Goal: Task Accomplishment & Management: Complete application form

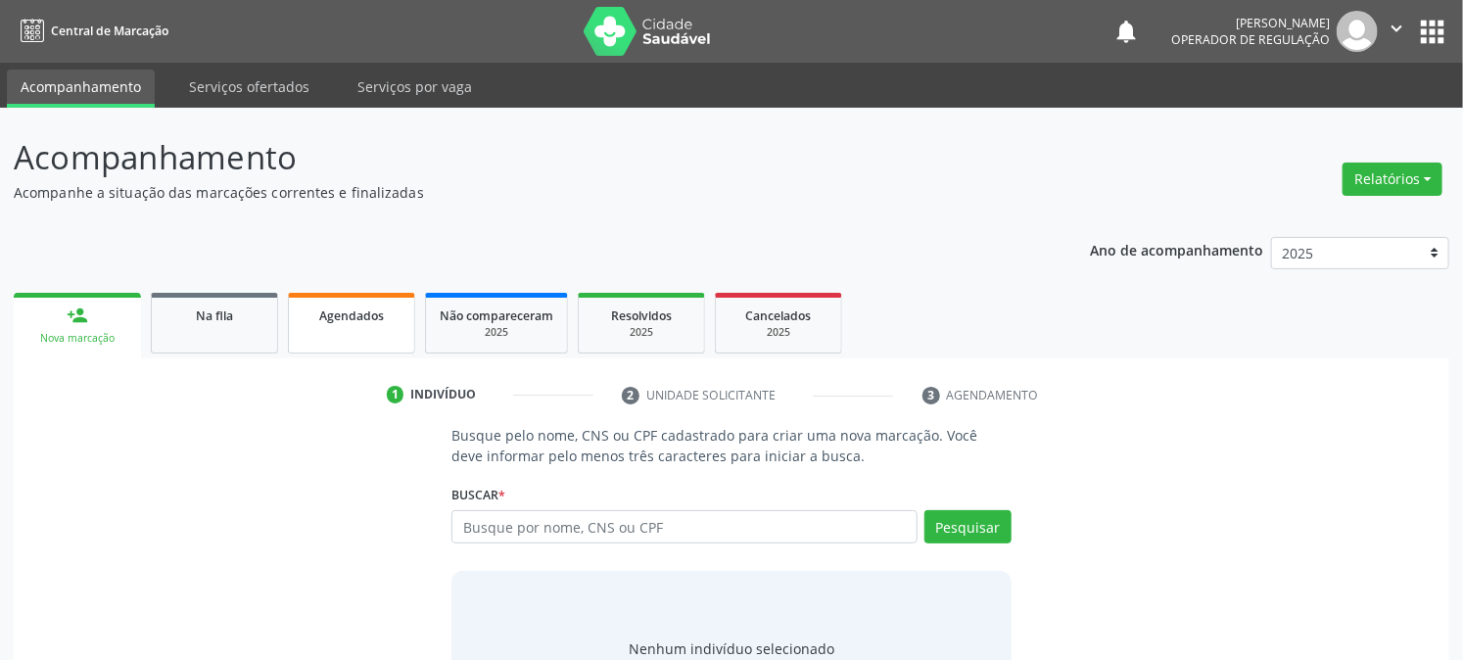
click at [369, 336] on link "Agendados" at bounding box center [351, 323] width 127 height 61
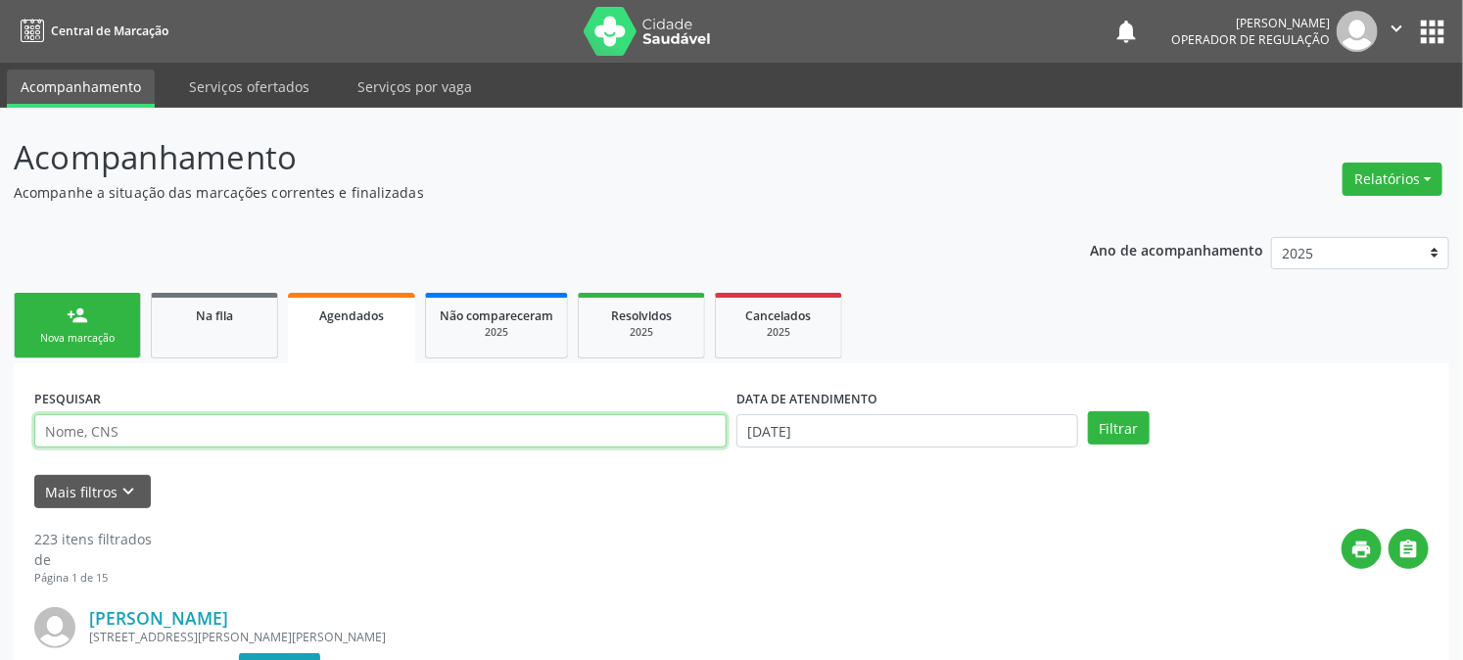
click at [266, 429] on input "text" at bounding box center [380, 430] width 692 height 33
type input "708906716596811"
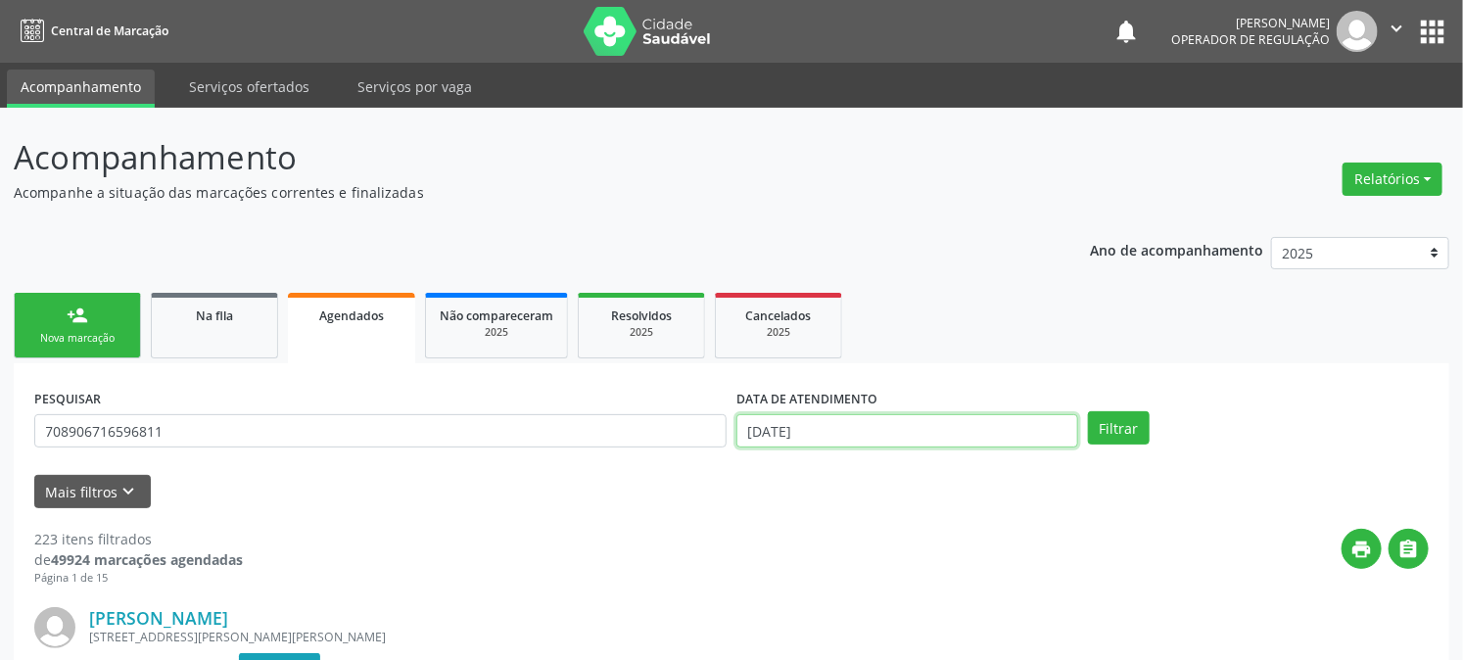
click at [790, 421] on input "17/09/2025" at bounding box center [907, 430] width 342 height 33
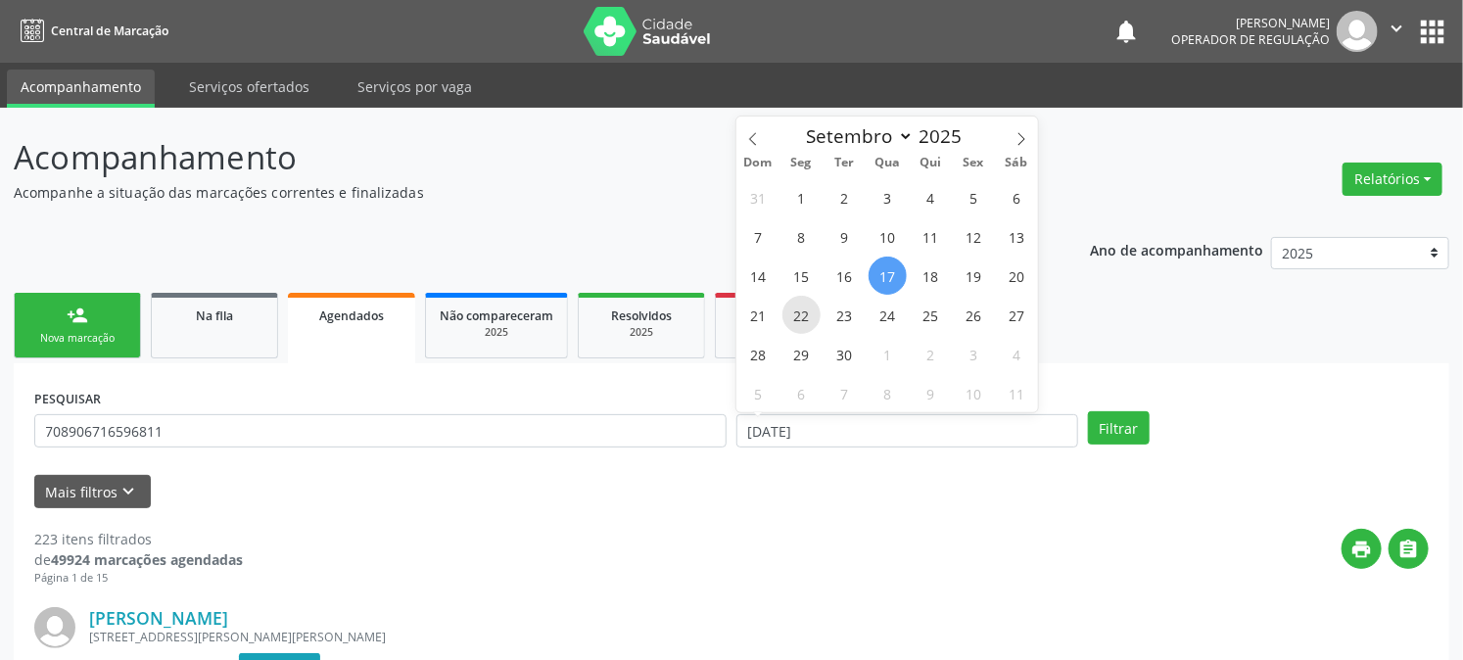
click at [809, 318] on span "22" at bounding box center [801, 315] width 38 height 38
type input "22/09/2025"
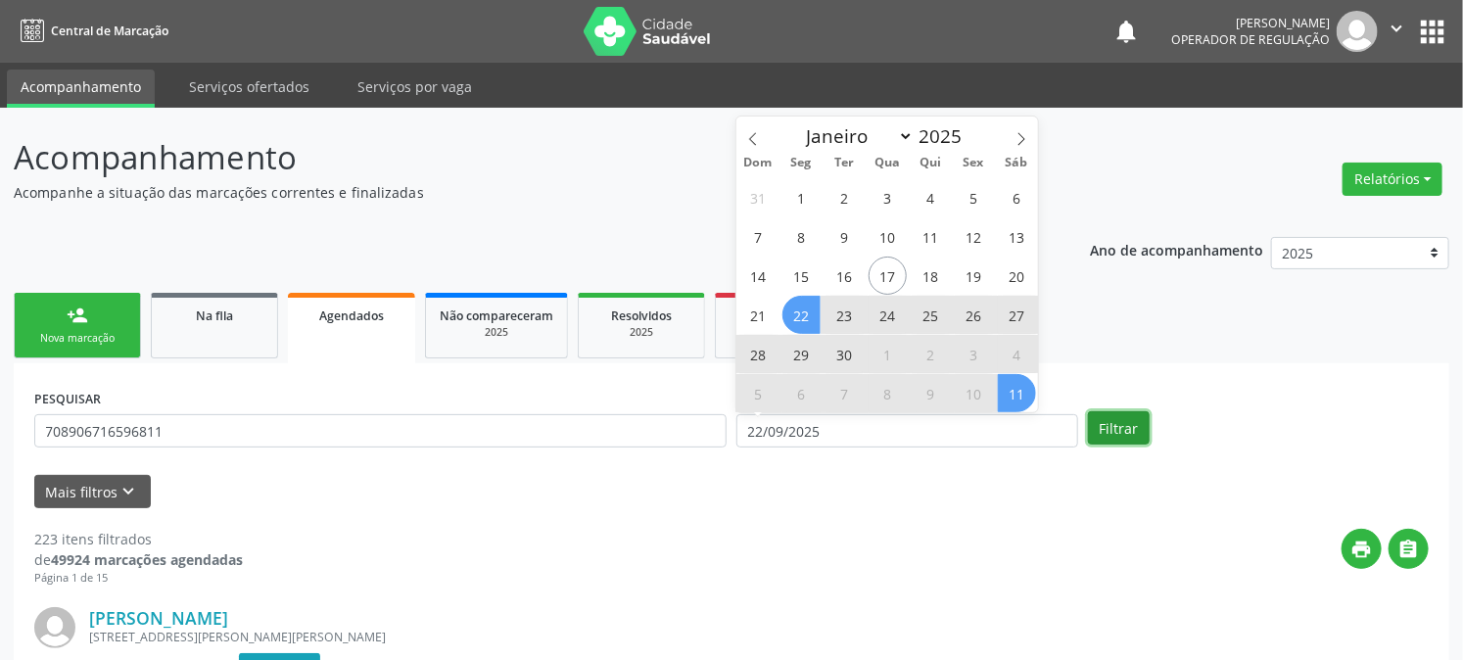
click at [1123, 432] on button "Filtrar" at bounding box center [1119, 427] width 62 height 33
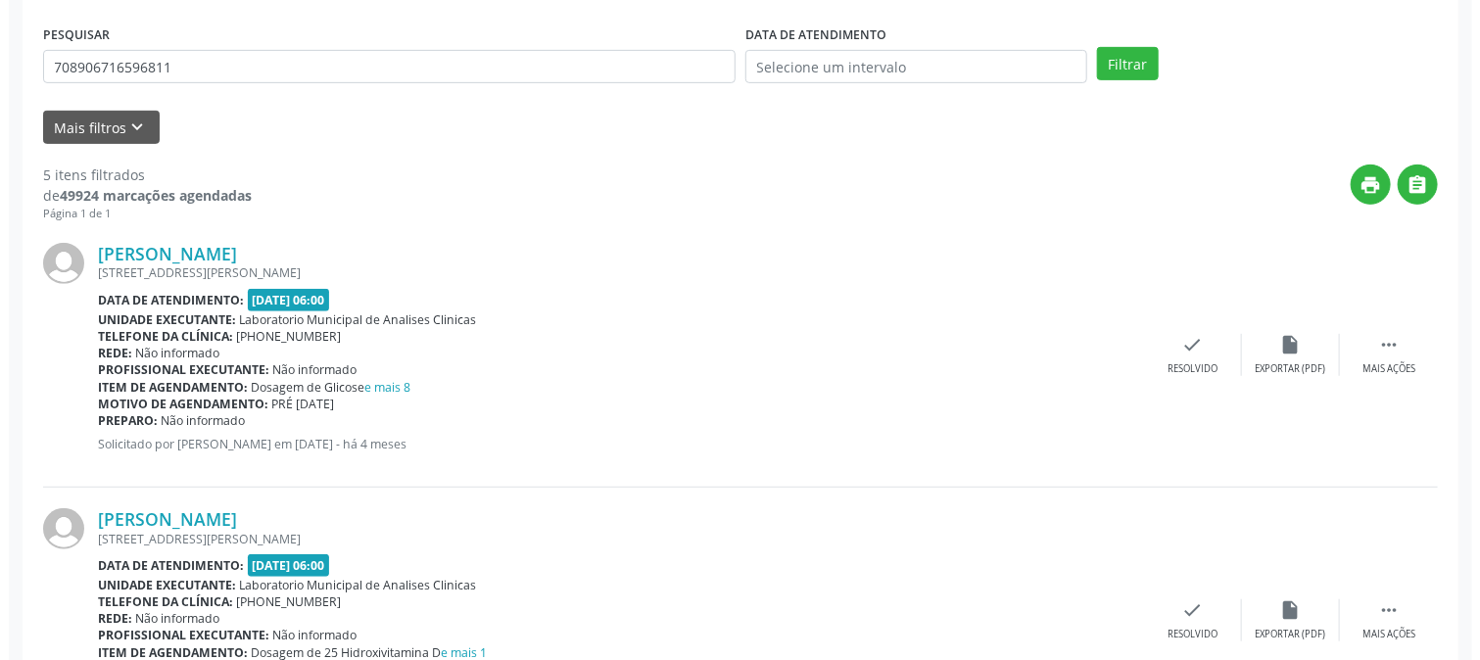
scroll to position [435, 0]
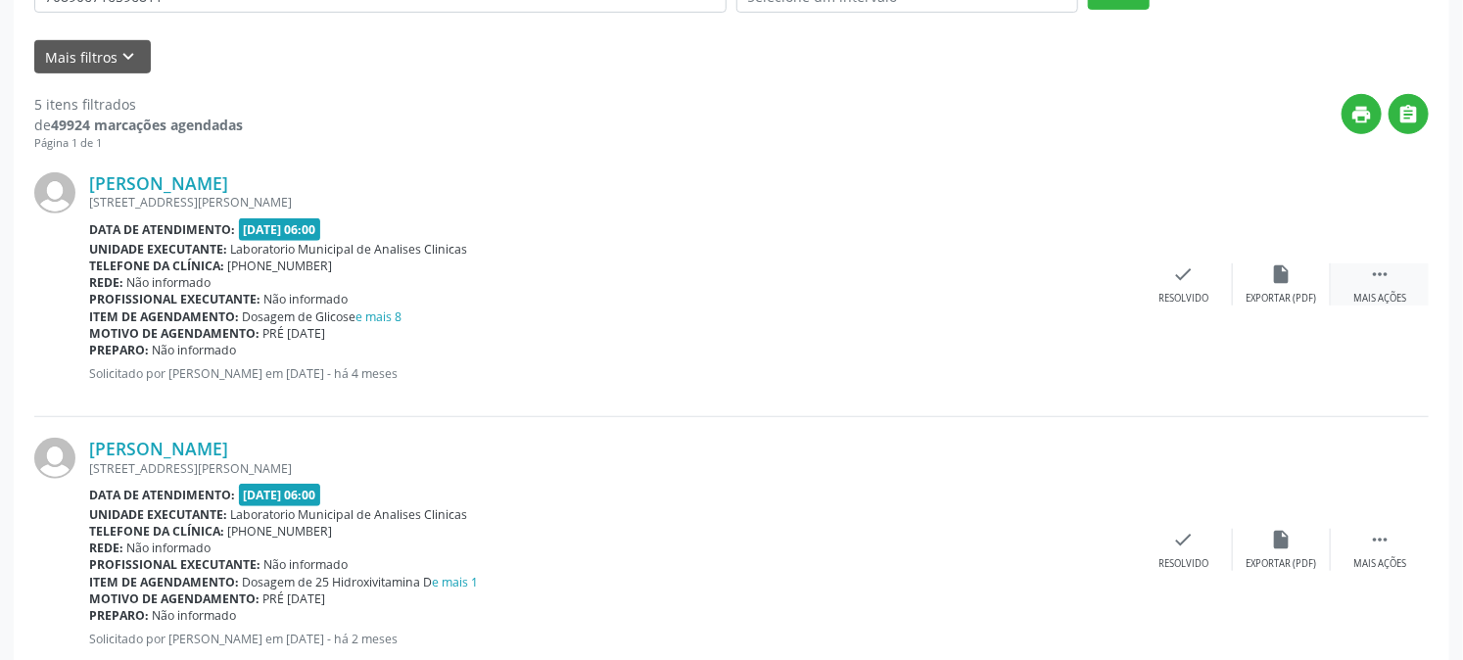
click at [1366, 279] on div " Mais ações" at bounding box center [1380, 284] width 98 height 42
click at [1109, 296] on div "Cancelar" at bounding box center [1085, 299] width 46 height 14
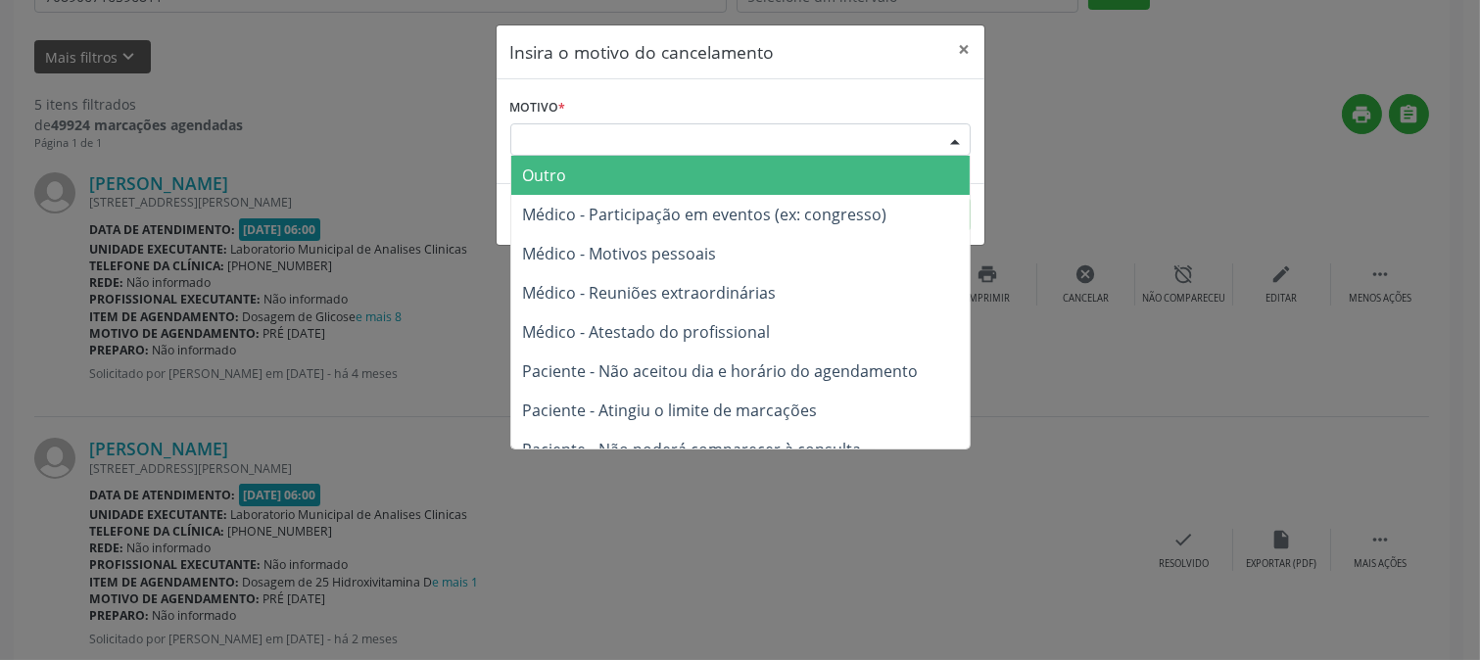
click at [556, 142] on div "Escolha o motivo" at bounding box center [740, 139] width 460 height 33
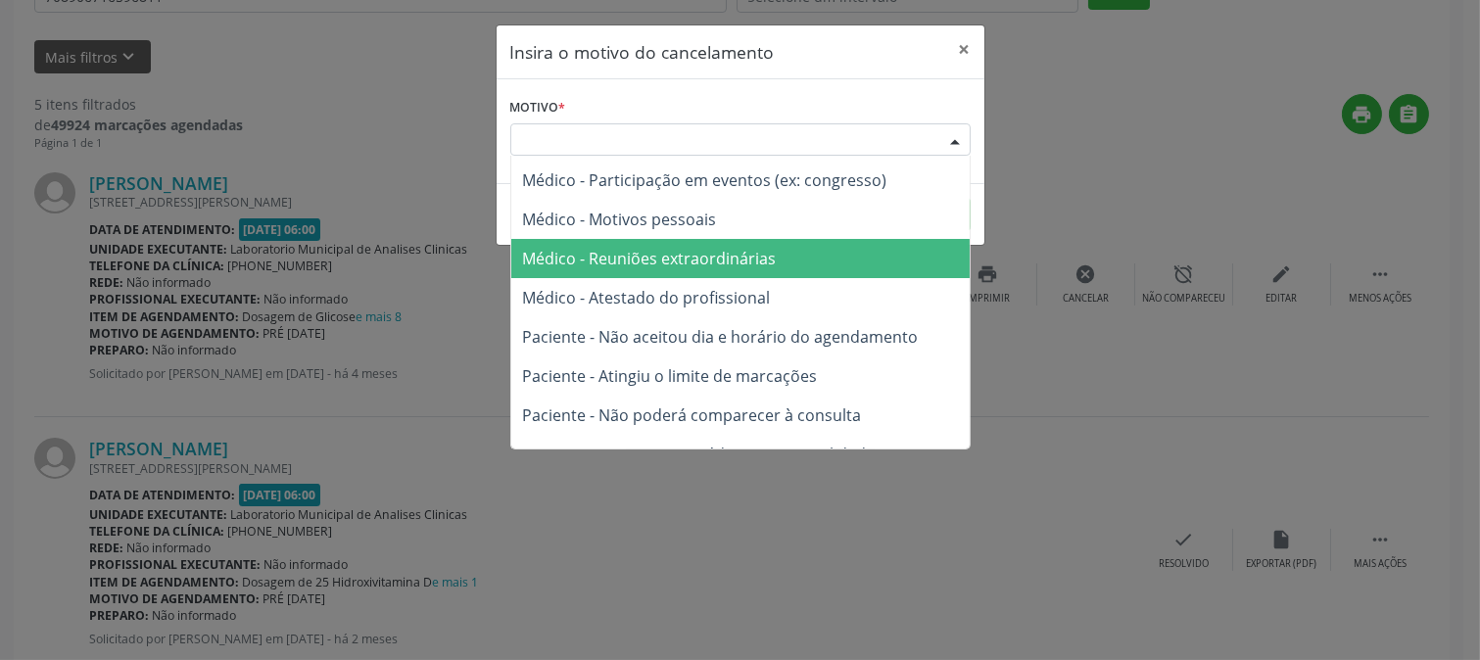
scroll to position [0, 0]
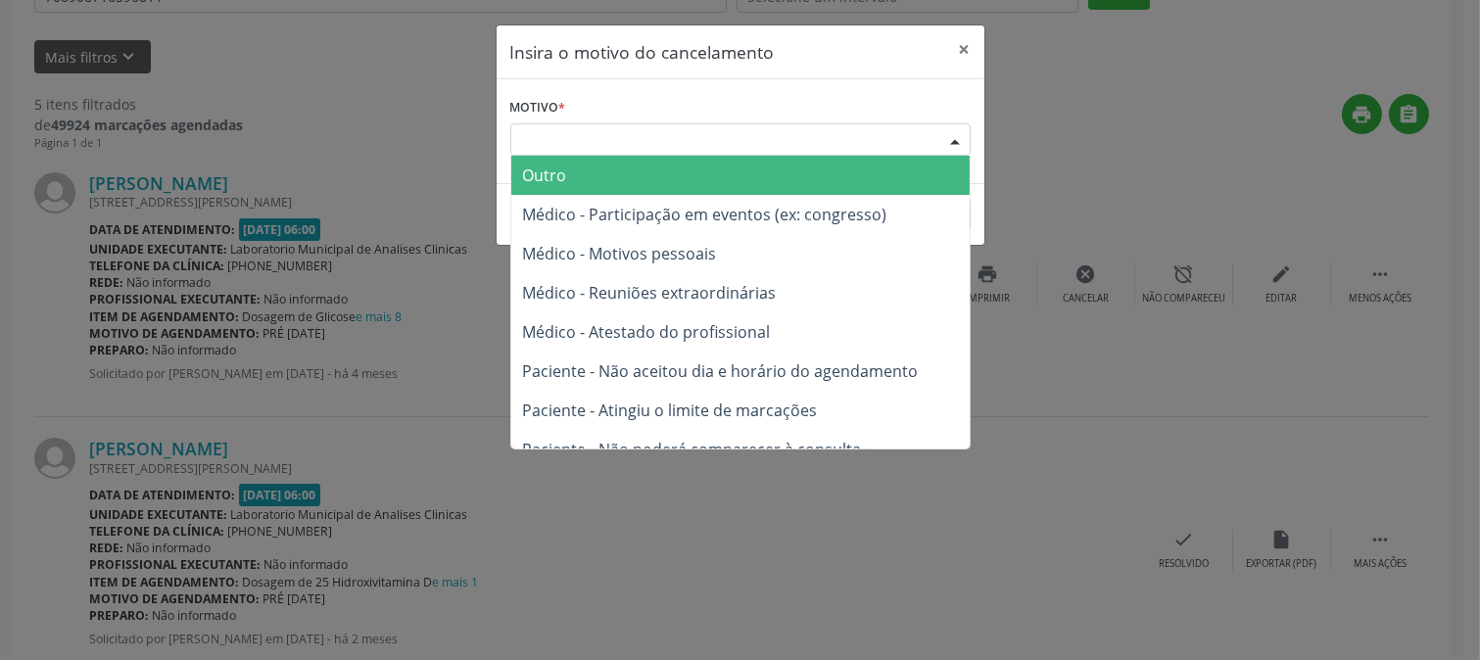
click at [605, 186] on span "Outro" at bounding box center [740, 175] width 458 height 39
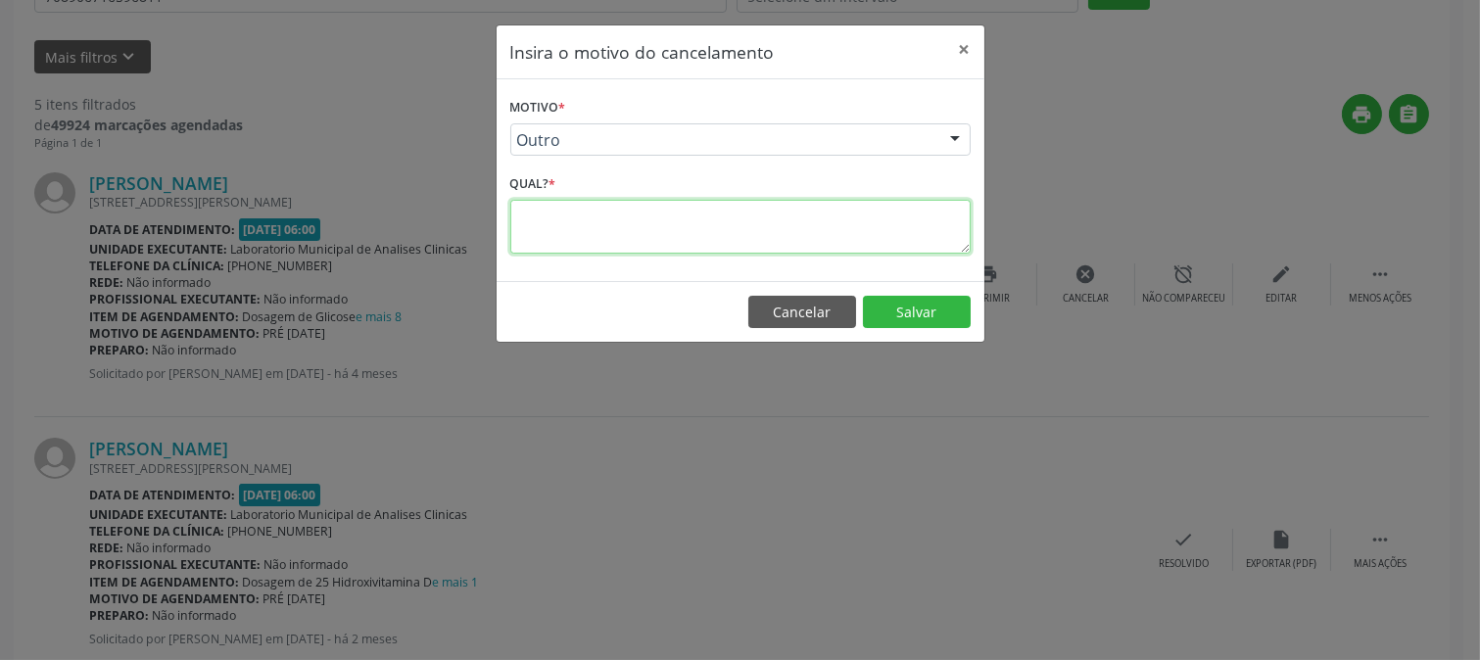
click at [712, 238] on textarea at bounding box center [740, 227] width 460 height 54
type textarea "AGENDAMENTO DUPLICADO"
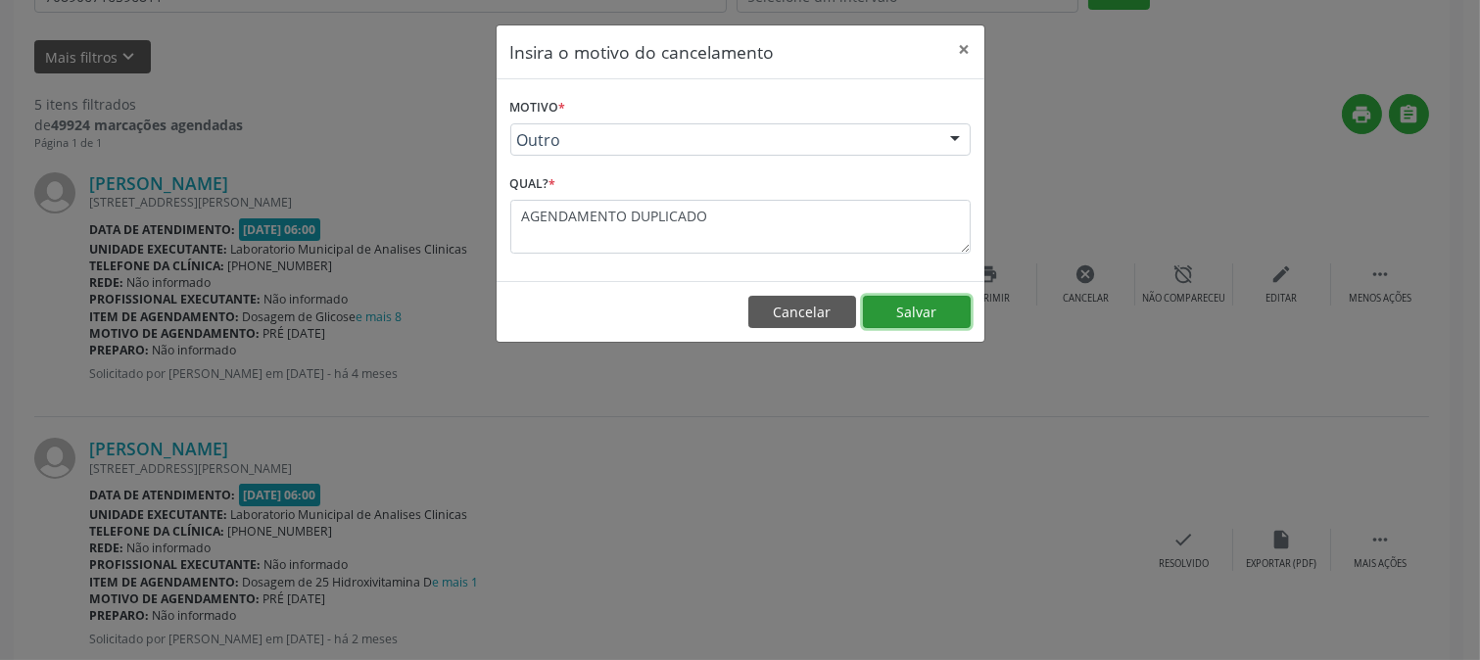
click at [932, 308] on button "Salvar" at bounding box center [917, 312] width 108 height 33
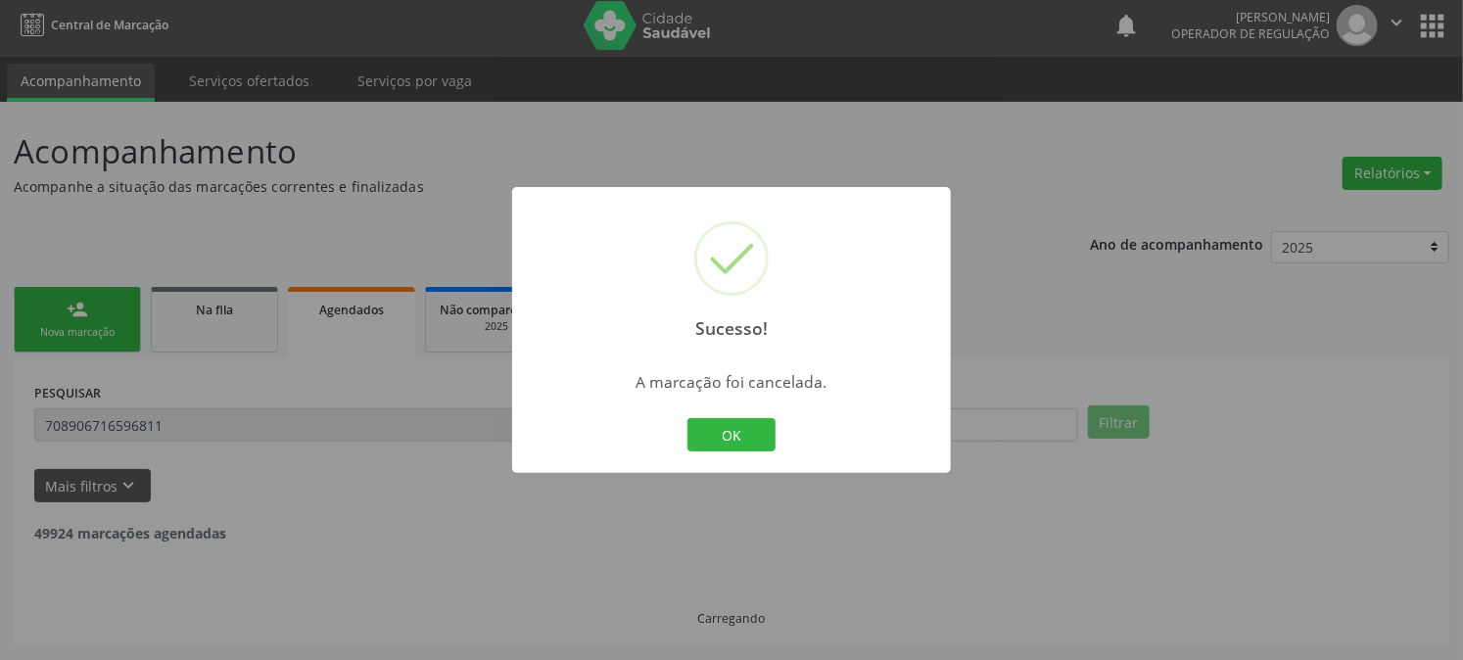
scroll to position [435, 0]
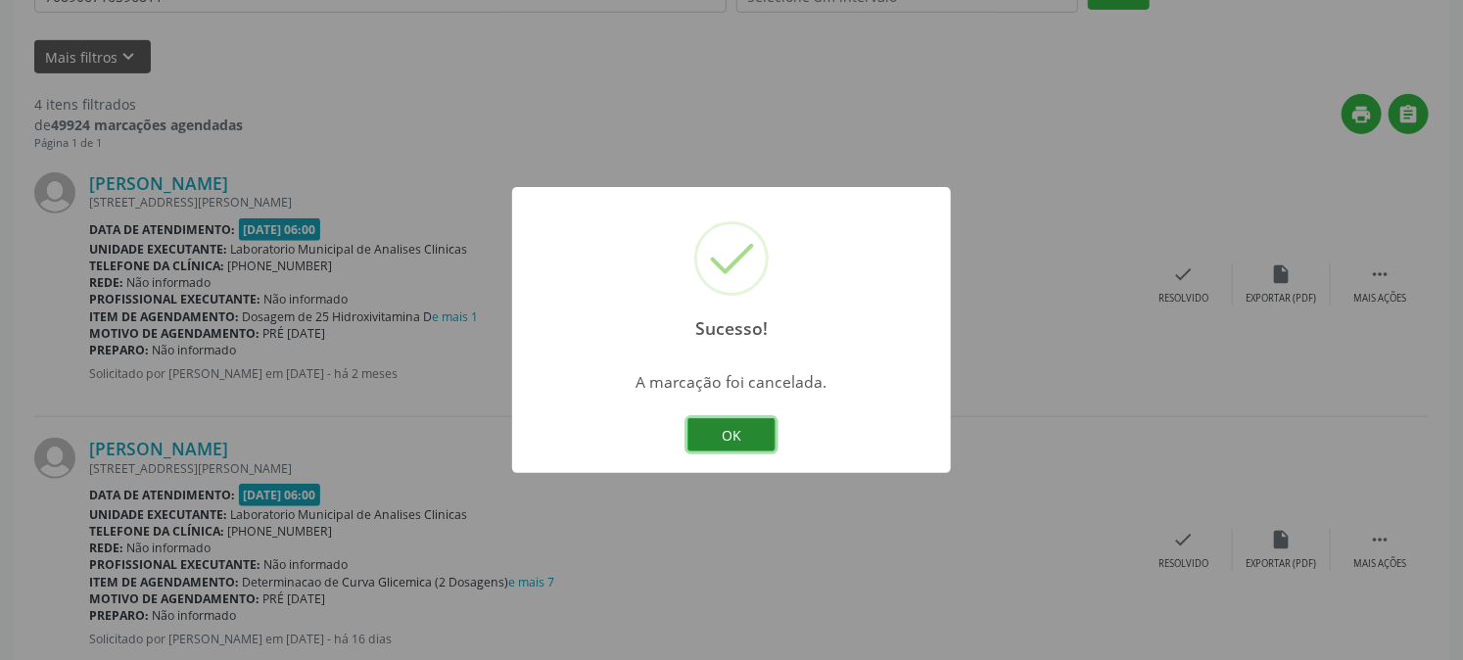
click at [740, 439] on button "OK" at bounding box center [731, 434] width 88 height 33
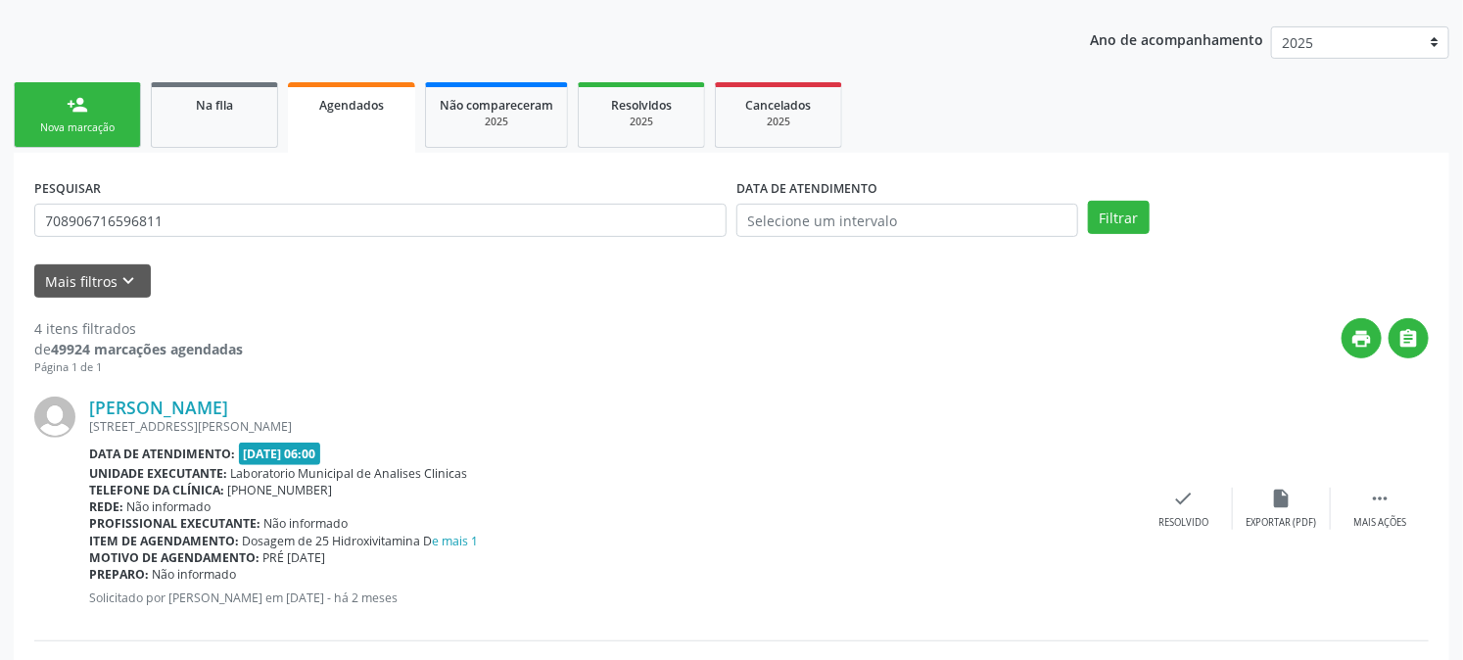
scroll to position [0, 0]
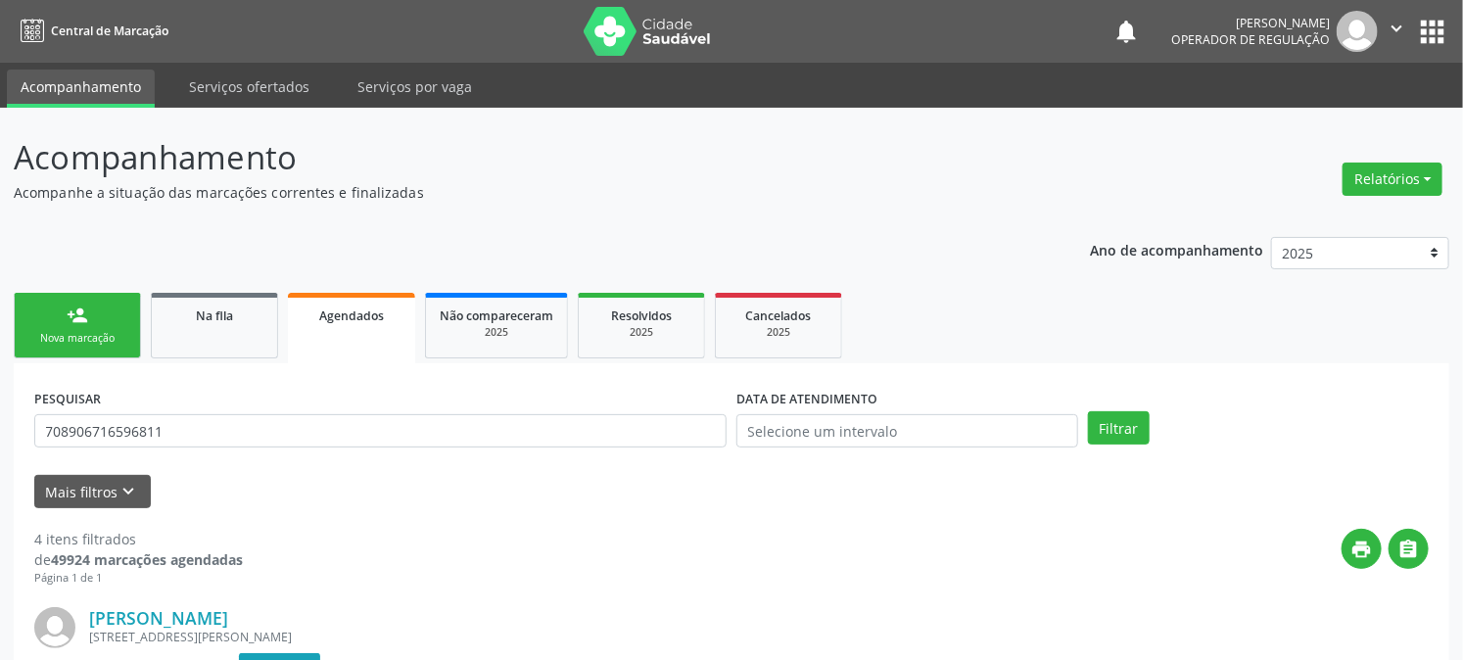
click at [1428, 20] on button "apps" at bounding box center [1432, 32] width 34 height 34
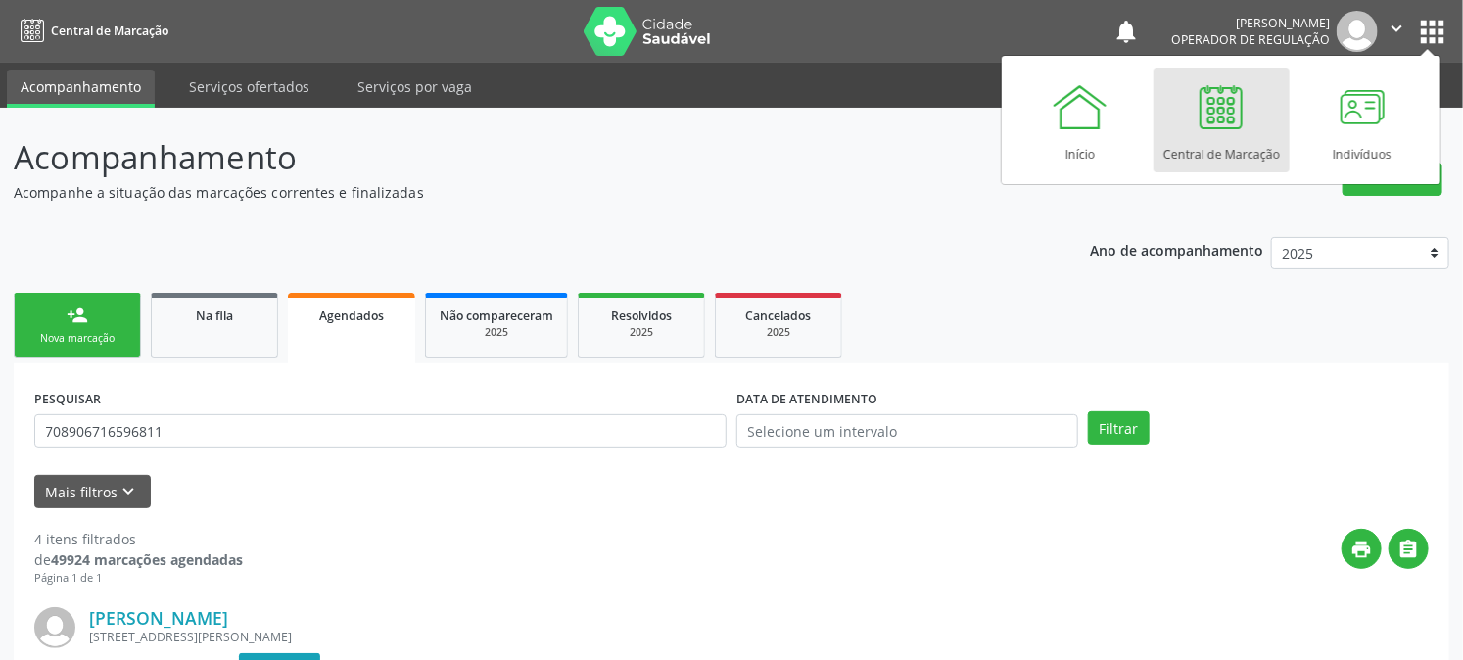
click at [1222, 123] on div at bounding box center [1221, 106] width 59 height 59
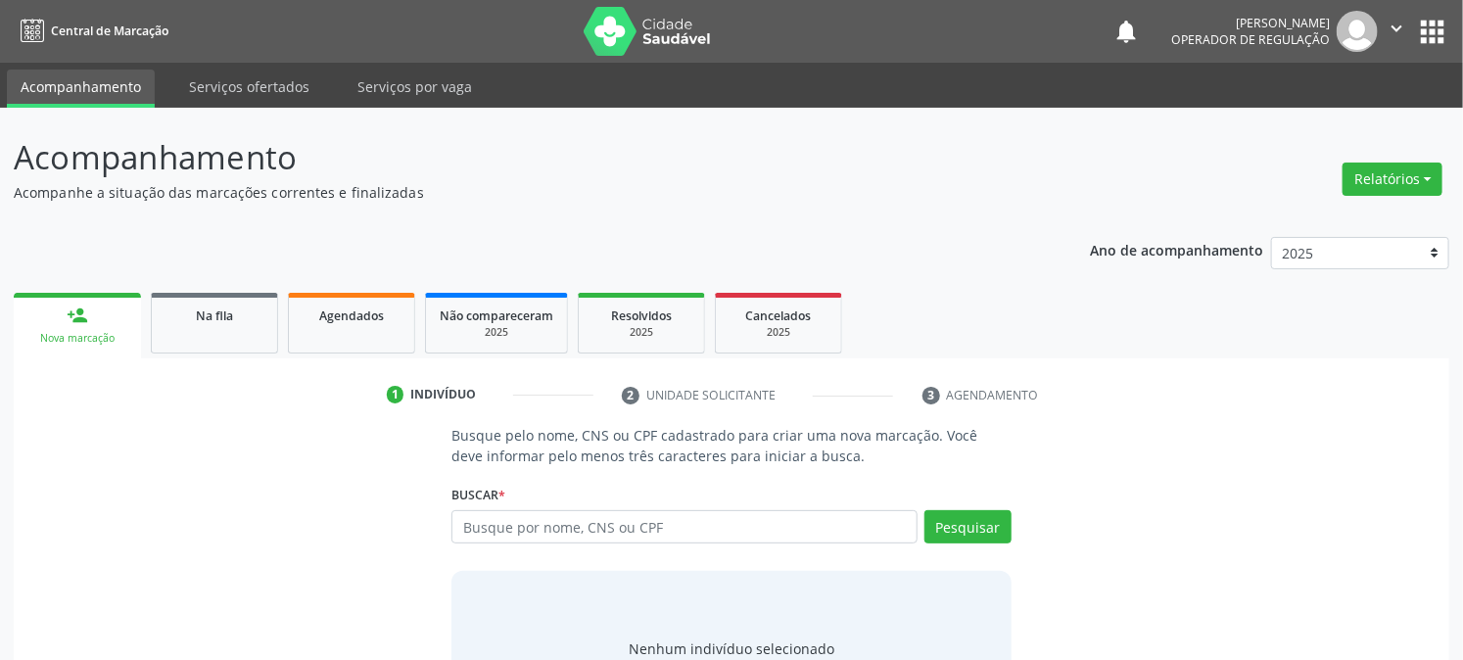
click at [582, 531] on input "text" at bounding box center [683, 526] width 465 height 33
type input "7085003410913270"
click at [951, 537] on button "Pesquisar" at bounding box center [967, 526] width 87 height 33
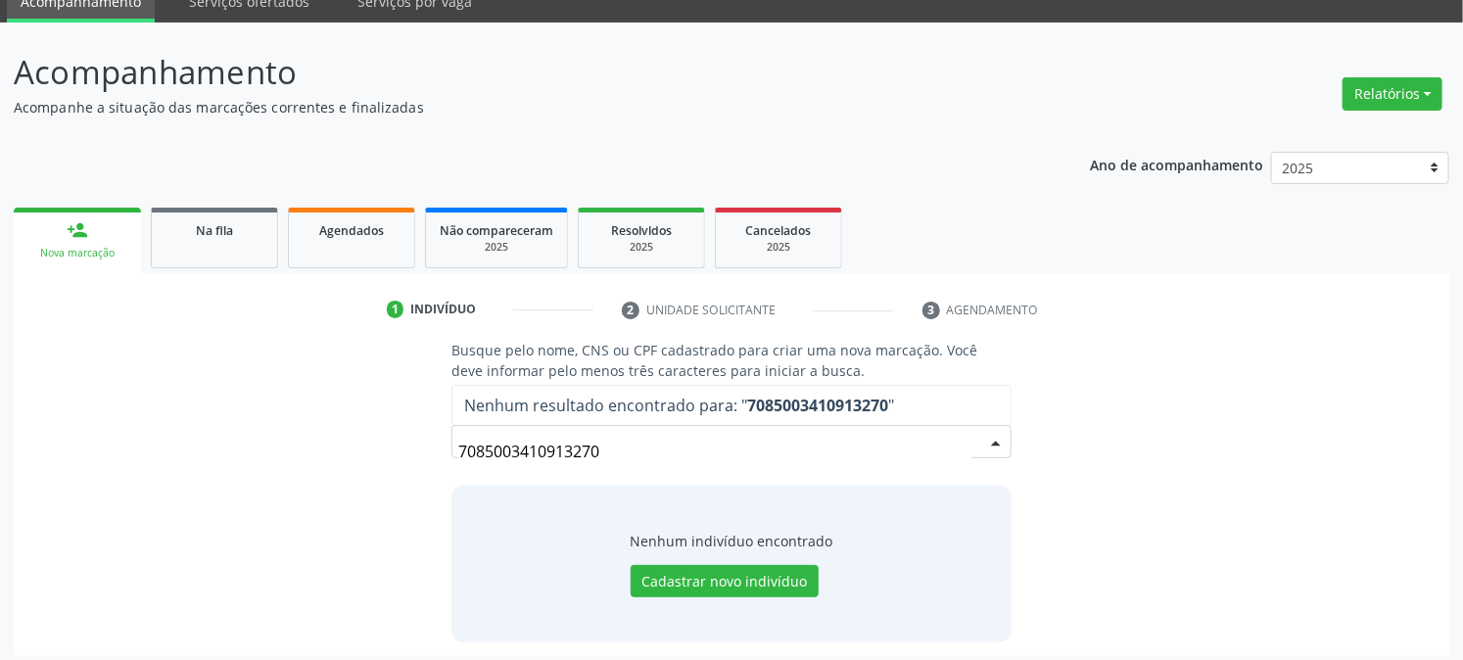
scroll to position [93, 0]
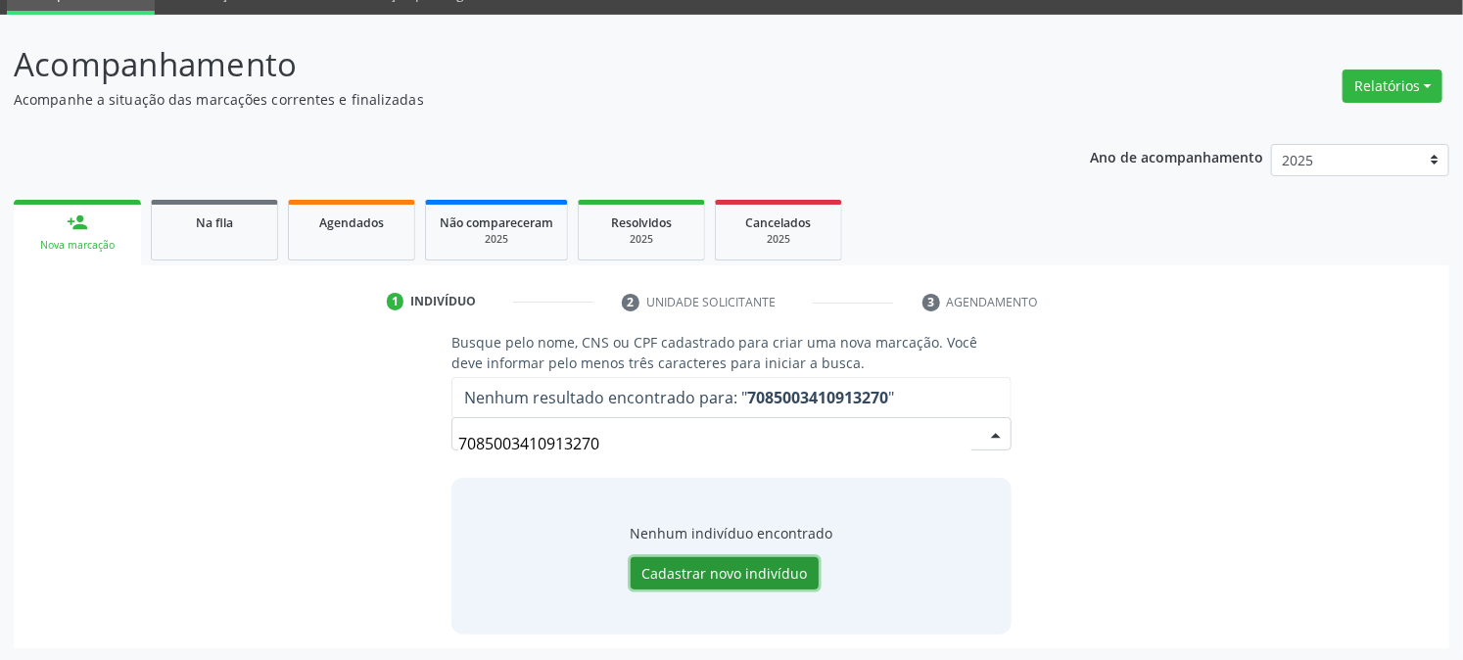
click at [703, 581] on button "Cadastrar novo indivíduo" at bounding box center [725, 573] width 188 height 33
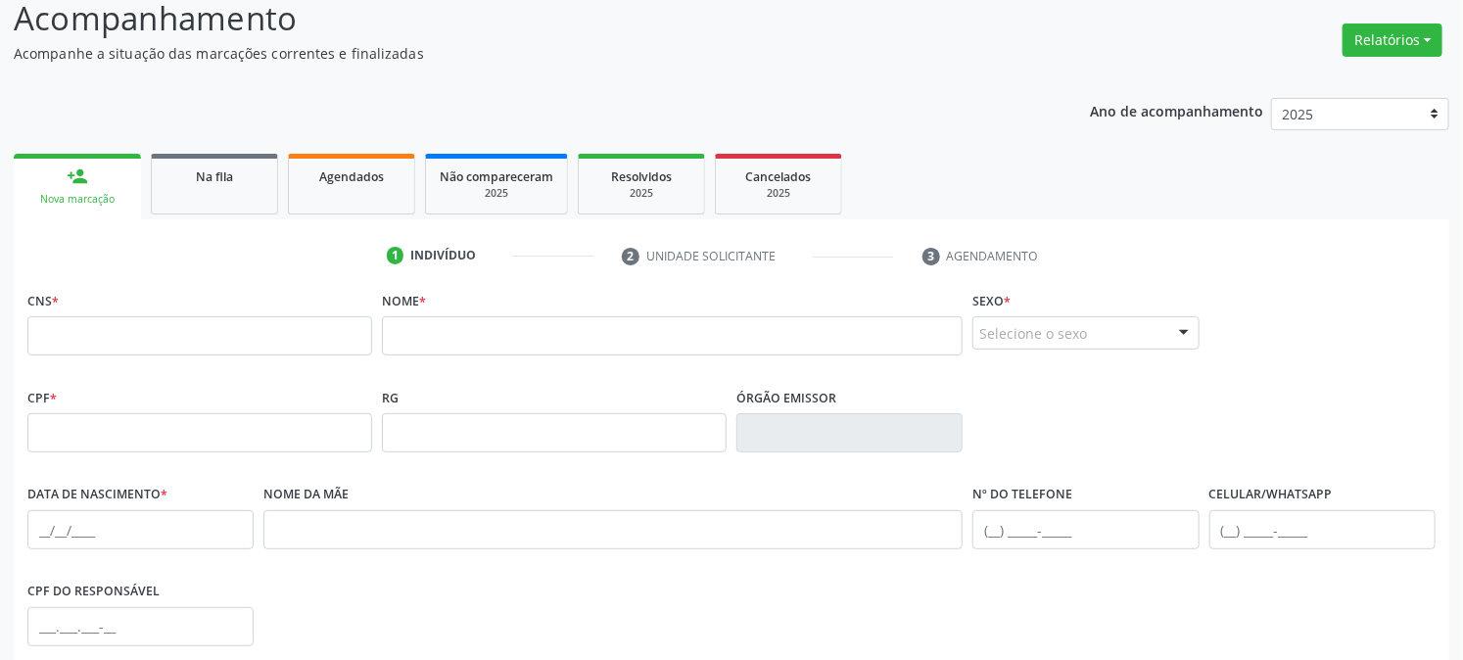
scroll to position [0, 0]
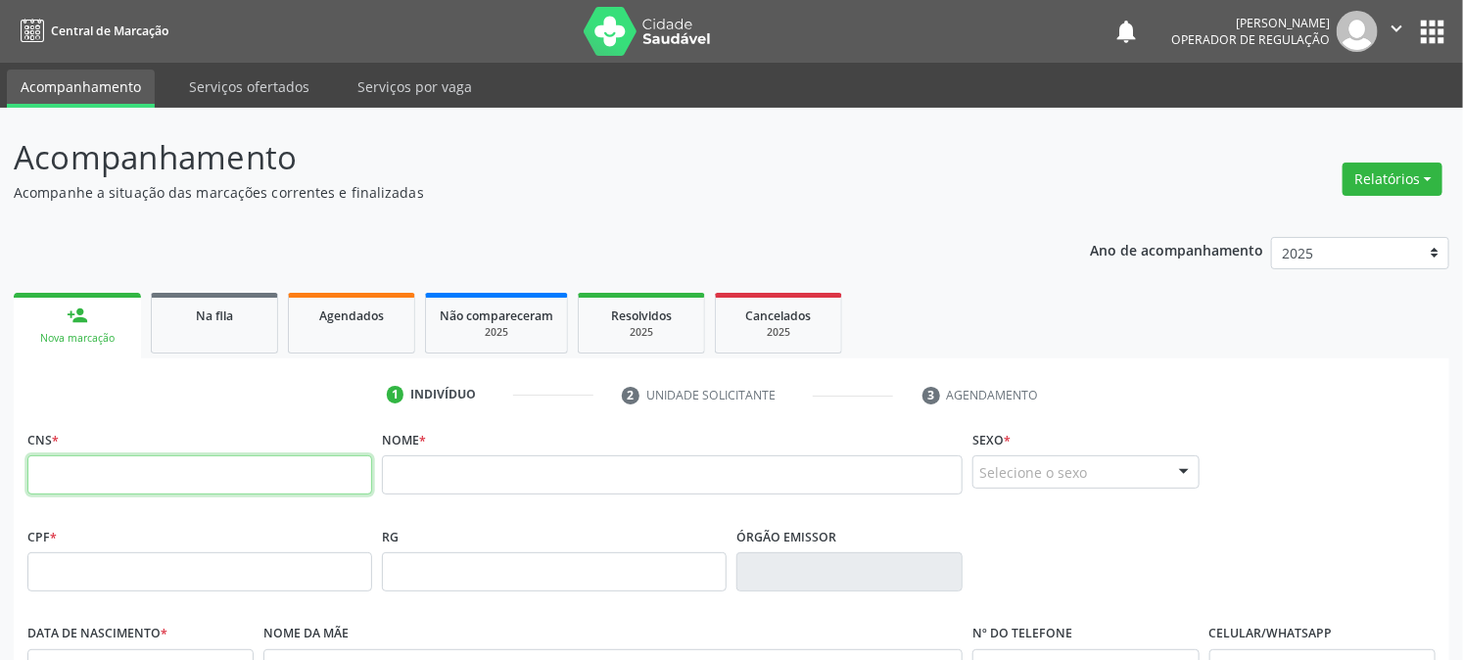
click at [162, 458] on input "text" at bounding box center [199, 474] width 345 height 39
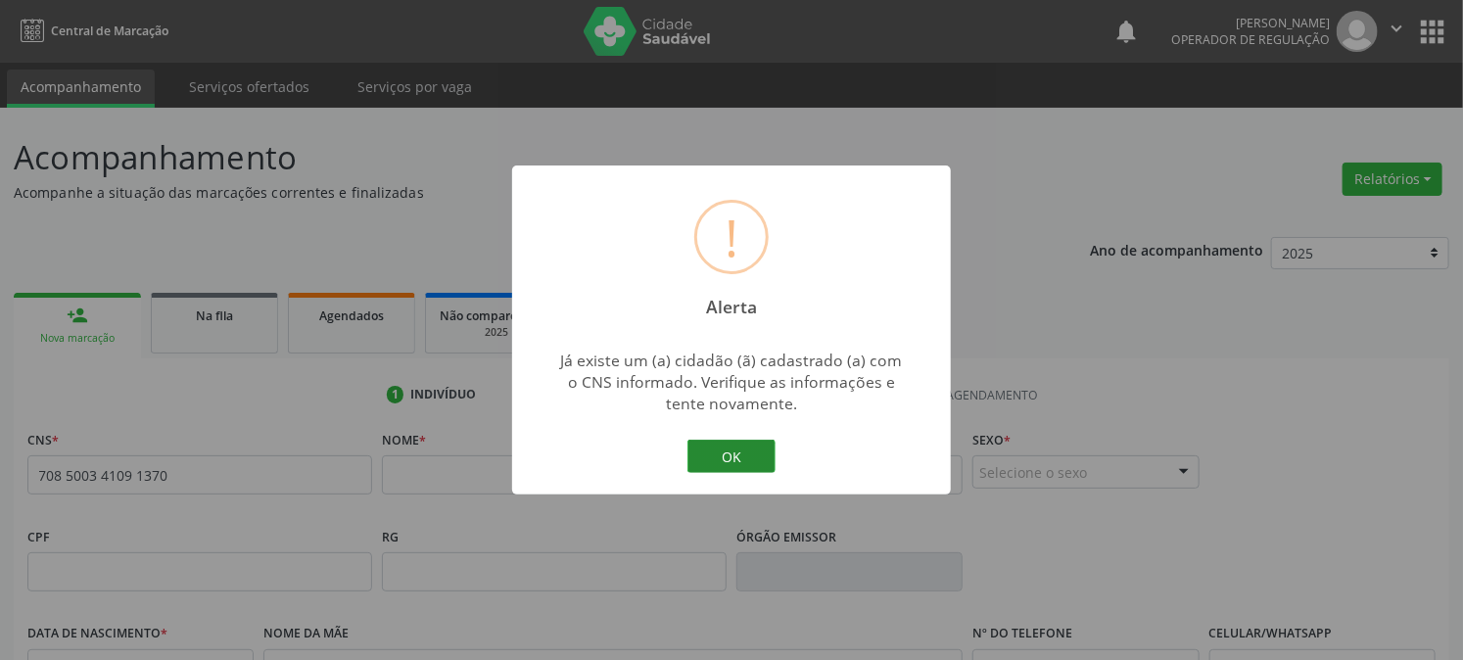
click at [741, 465] on button "OK" at bounding box center [731, 456] width 88 height 33
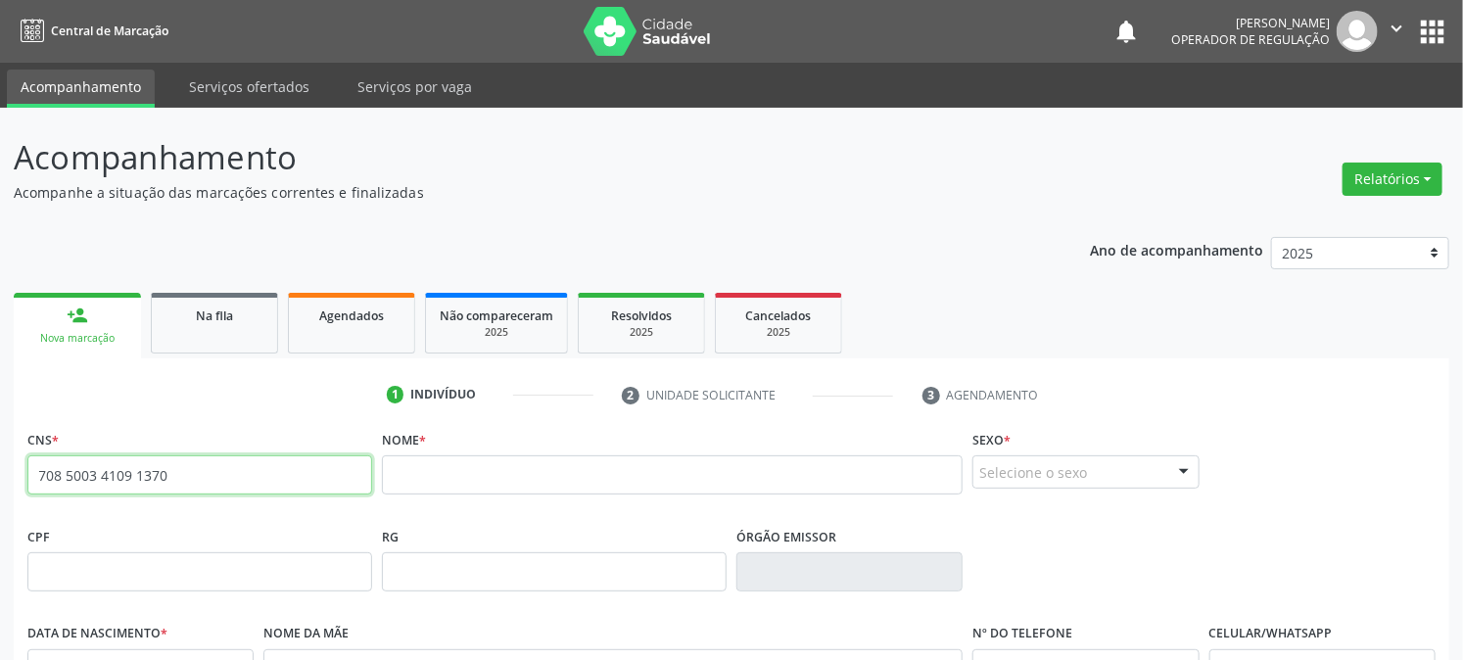
click at [204, 472] on input "708 5003 4109 1370" at bounding box center [199, 474] width 345 height 39
type input "7"
type input "708 5003 4109 1370"
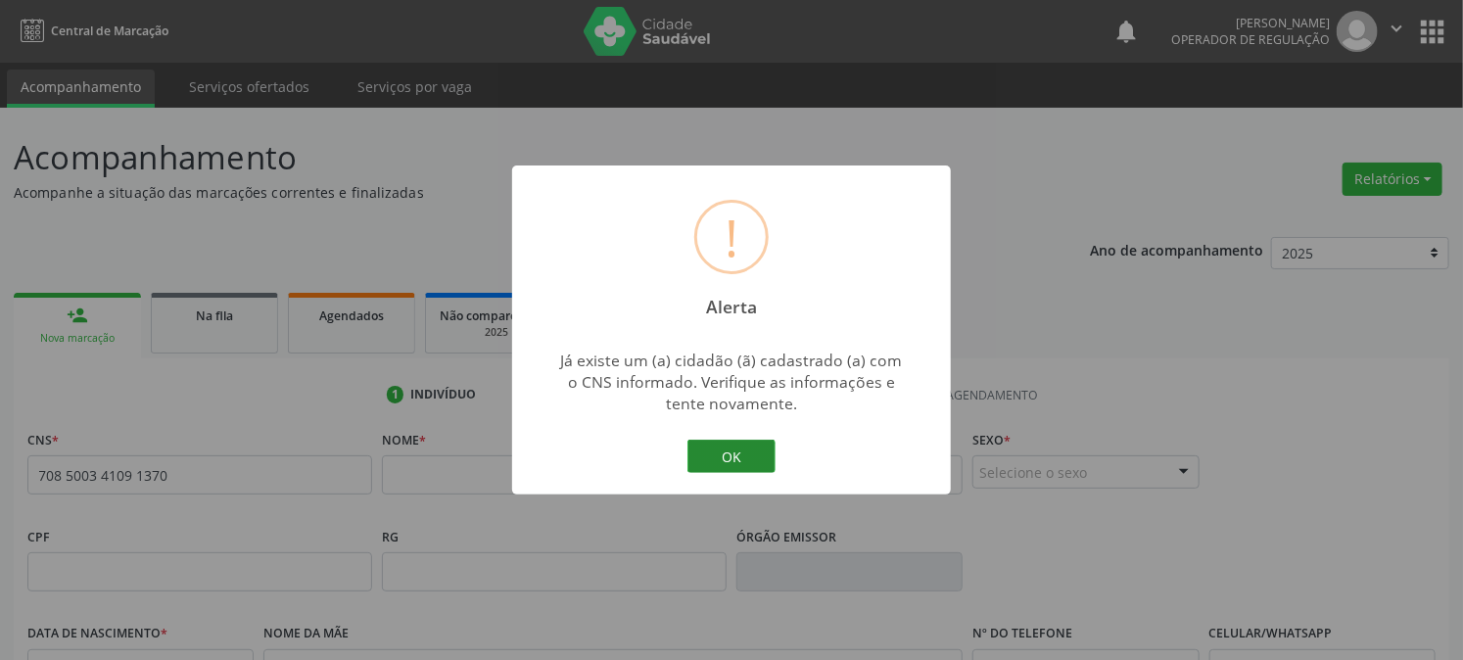
click at [731, 456] on button "OK" at bounding box center [731, 456] width 88 height 33
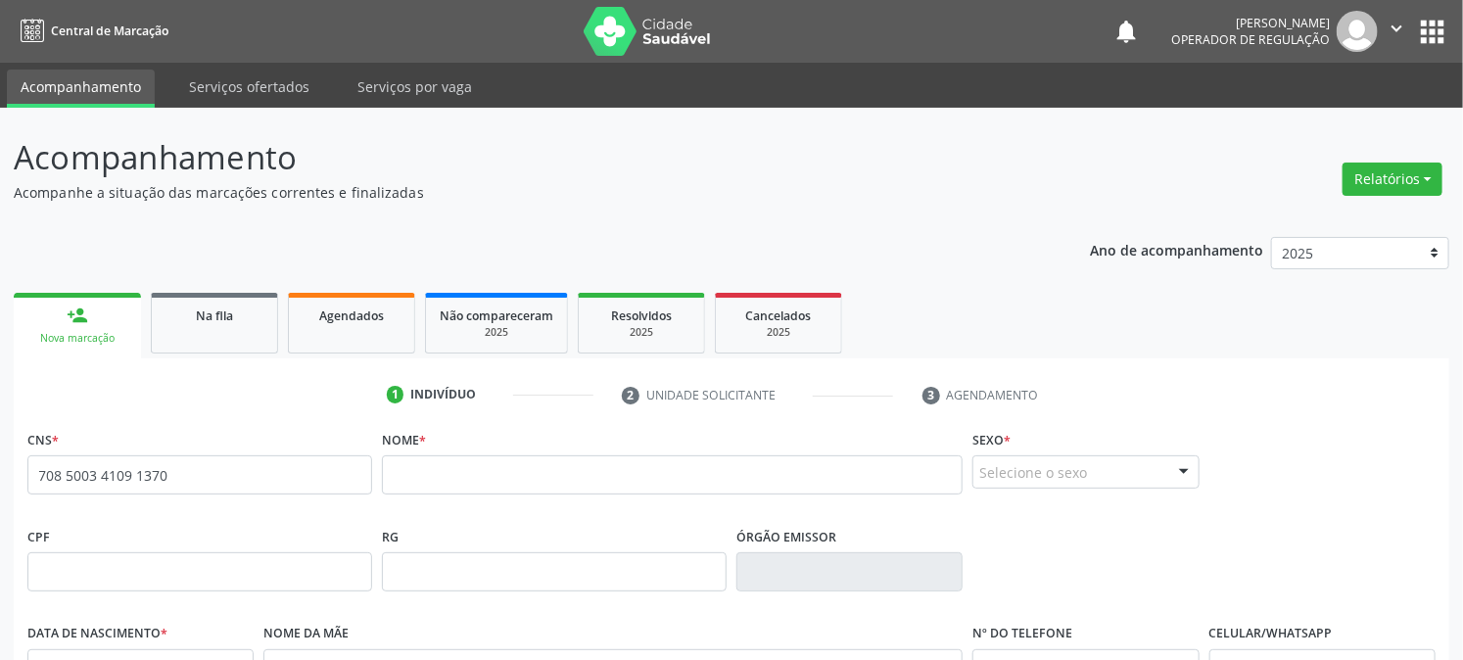
click at [1450, 31] on nav "Central de Marcação notifications Emilia Lanusa Oliveira da Silva Operador de r…" at bounding box center [731, 31] width 1463 height 63
click at [1436, 30] on button "apps" at bounding box center [1432, 32] width 34 height 34
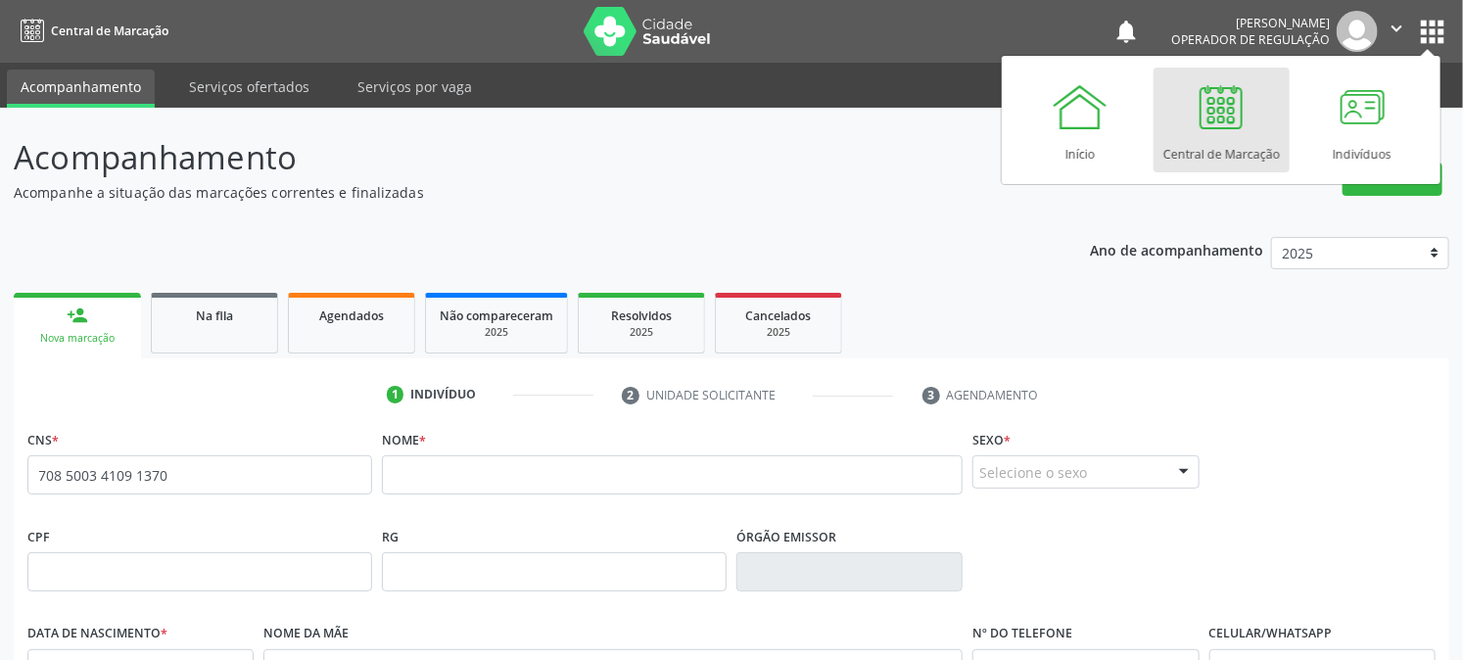
click at [1263, 130] on link "Central de Marcação" at bounding box center [1222, 120] width 136 height 105
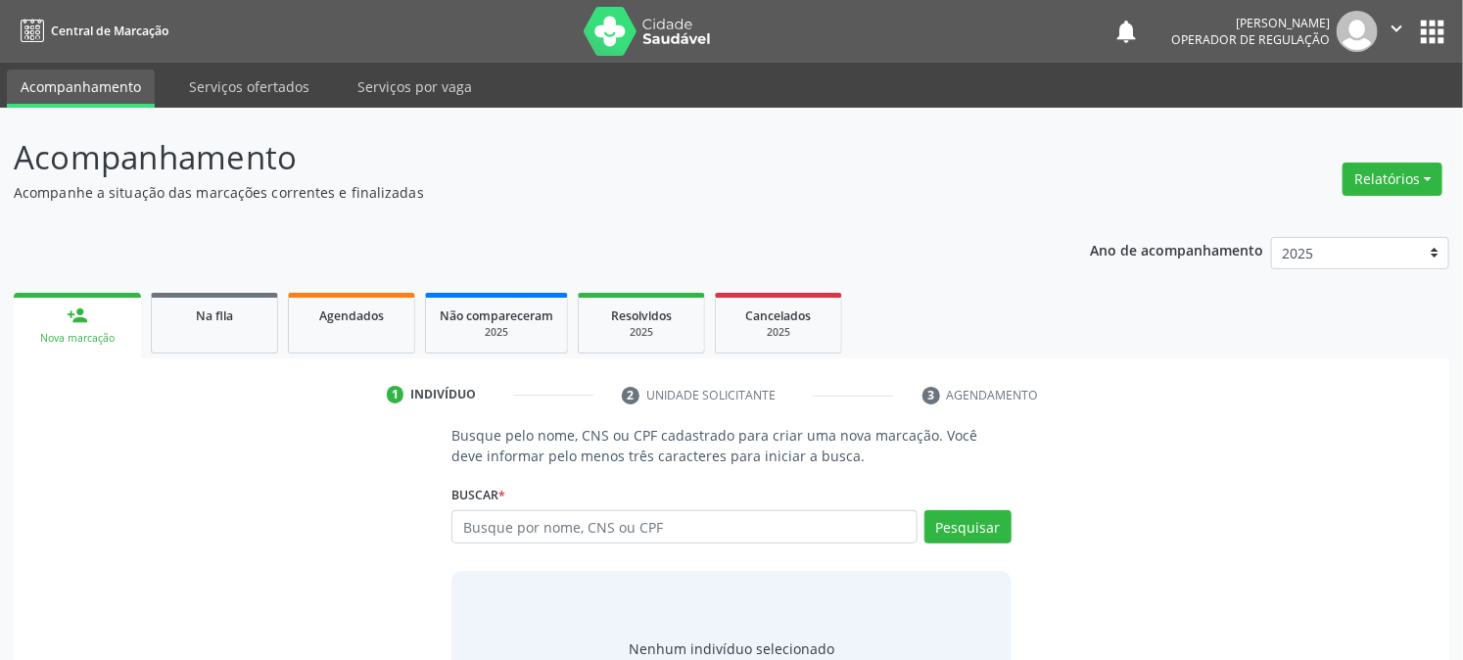
click at [583, 531] on input "text" at bounding box center [683, 526] width 465 height 33
type input "708500341091370"
click at [941, 510] on button "Pesquisar" at bounding box center [967, 526] width 87 height 33
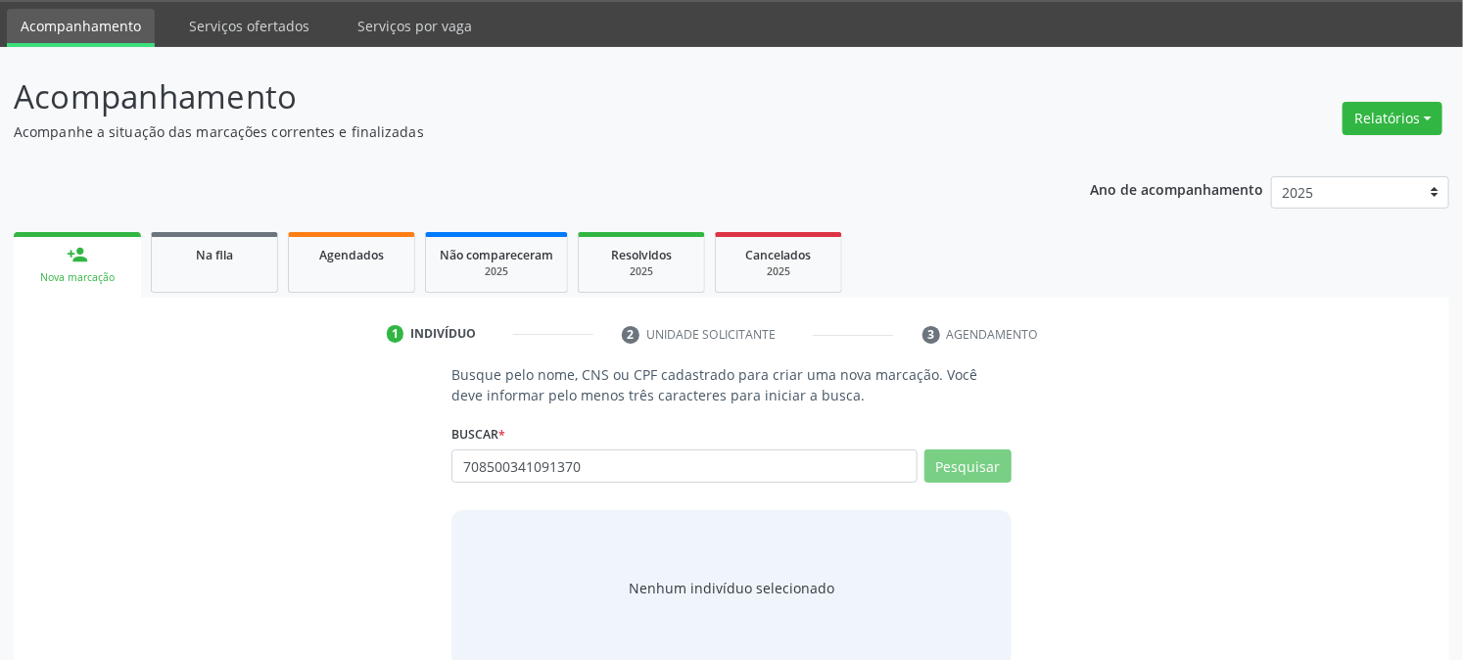
scroll to position [93, 0]
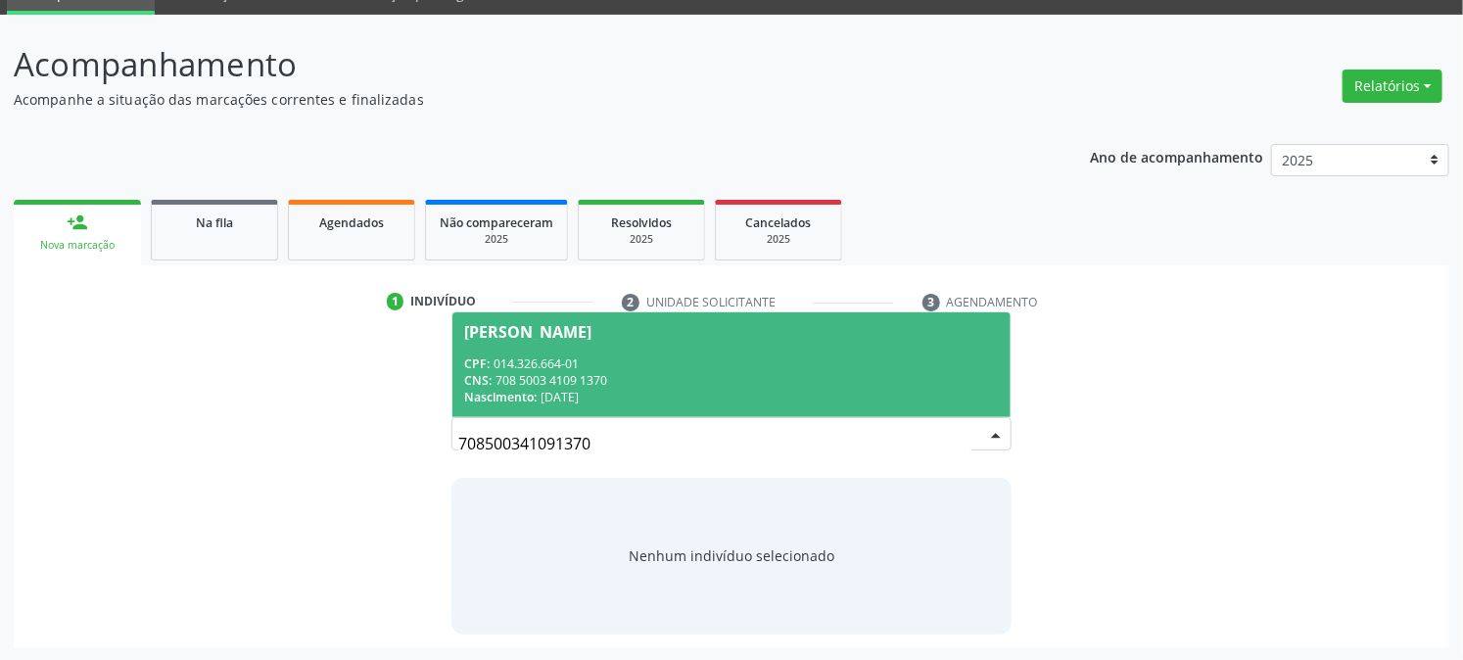
click at [615, 384] on div "CNS: 708 5003 4109 1370" at bounding box center [731, 380] width 534 height 17
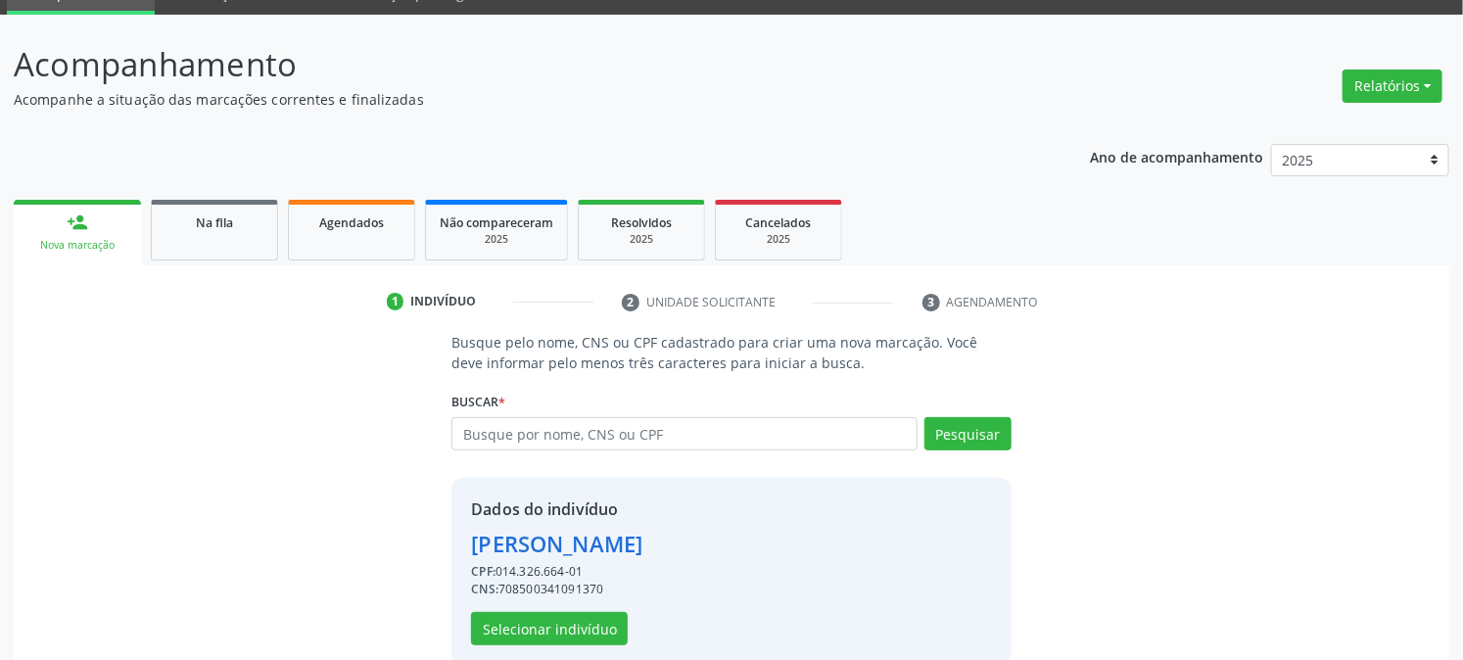
scroll to position [123, 0]
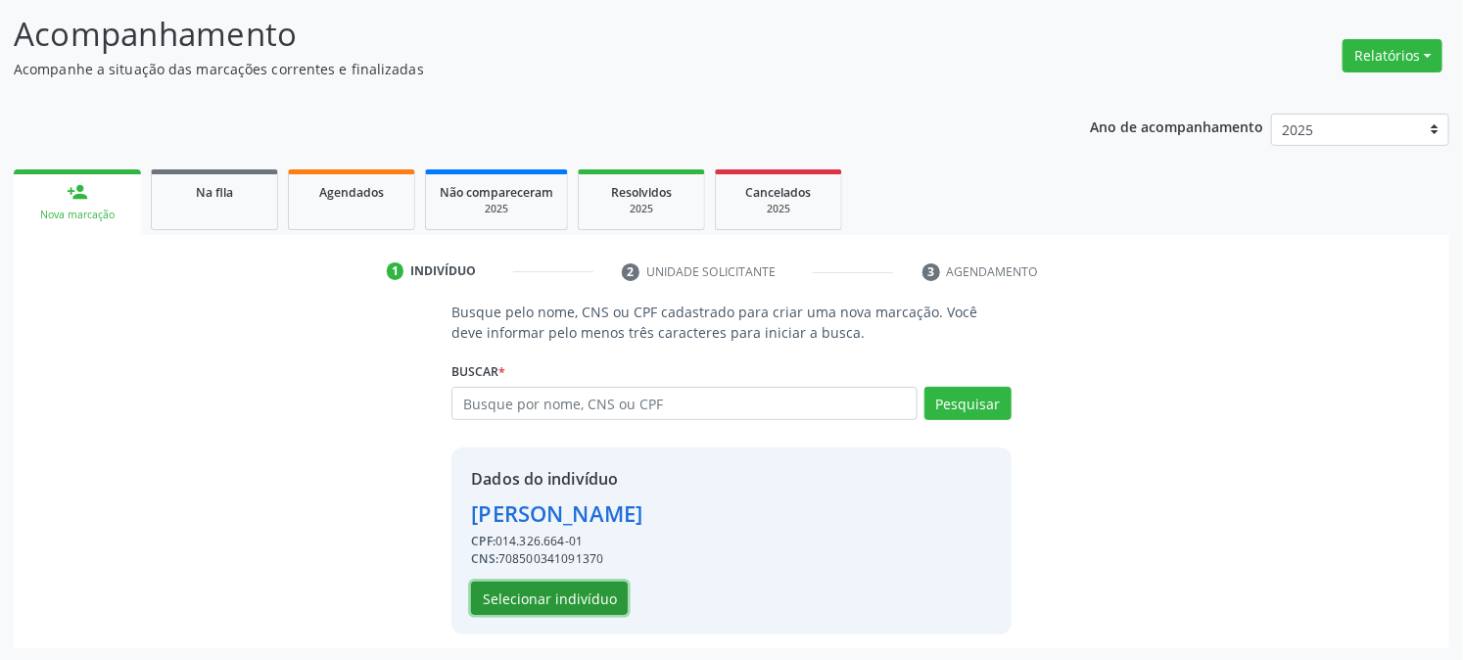
click at [599, 598] on button "Selecionar indivíduo" at bounding box center [549, 598] width 157 height 33
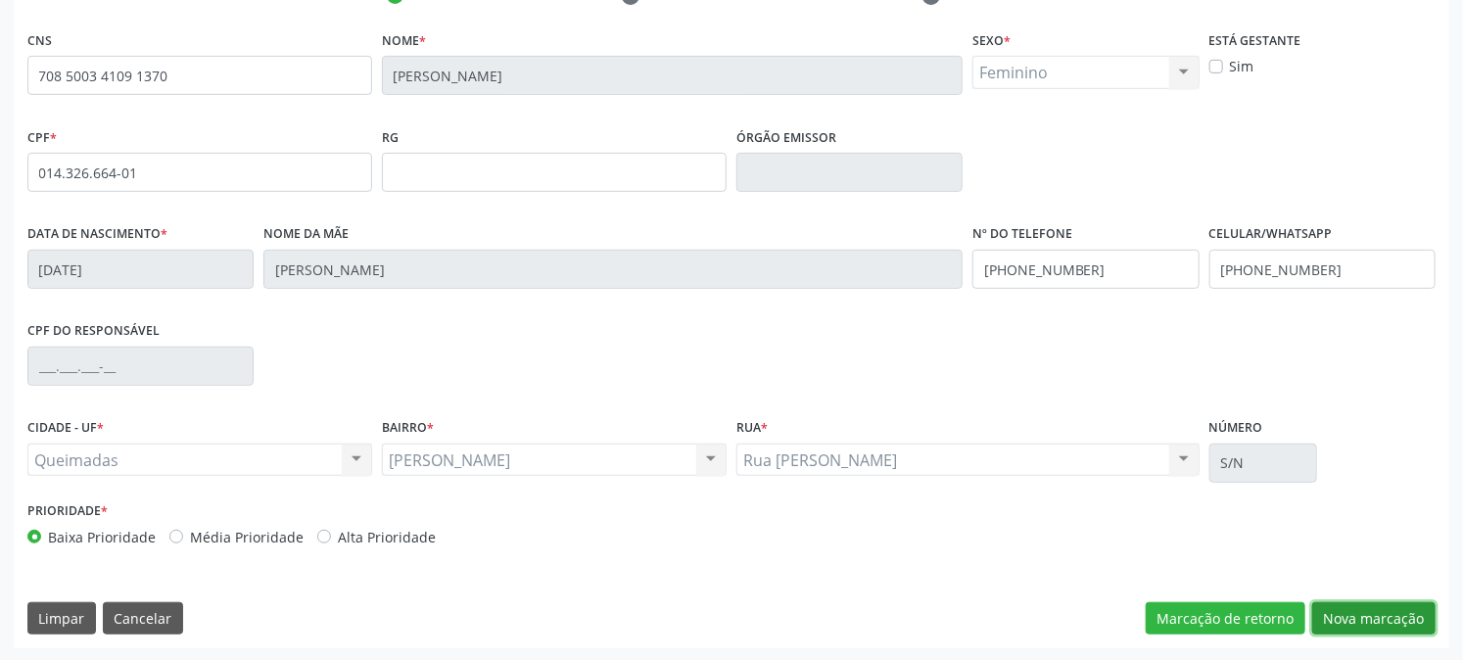
click at [1365, 618] on button "Nova marcação" at bounding box center [1373, 618] width 123 height 33
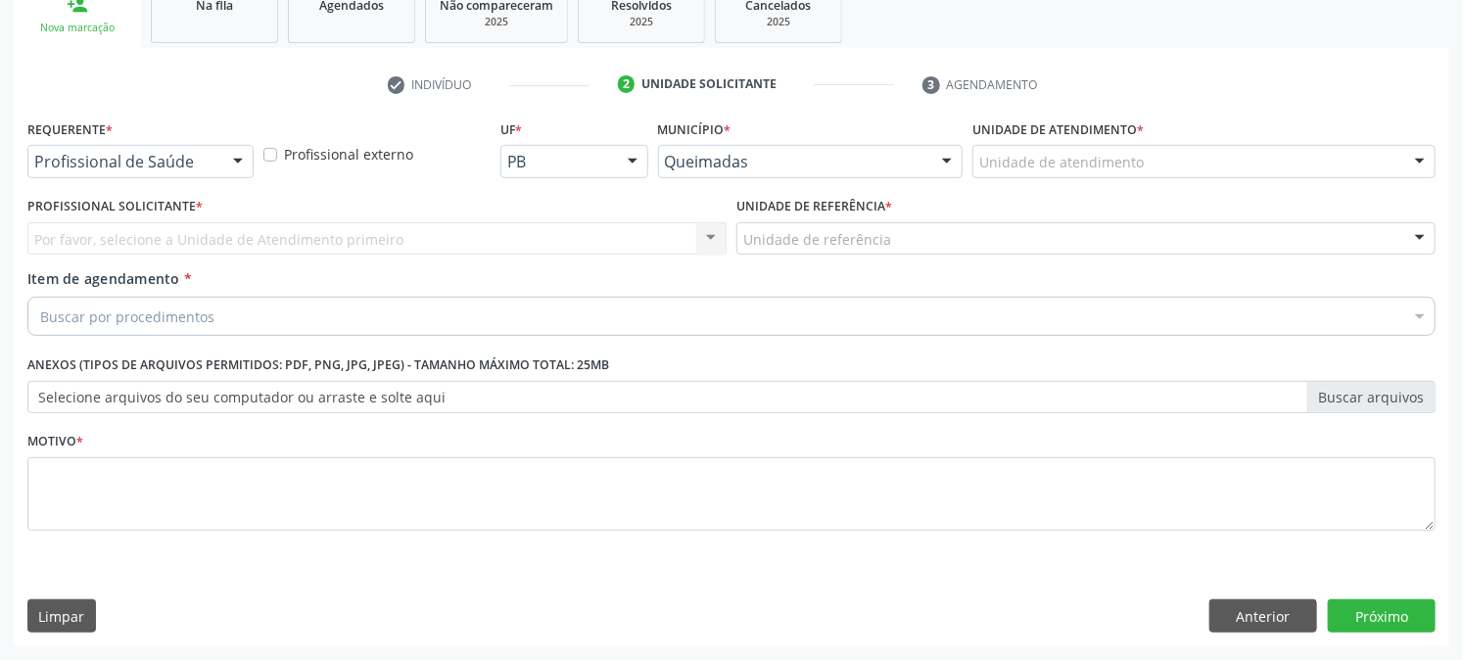
scroll to position [309, 0]
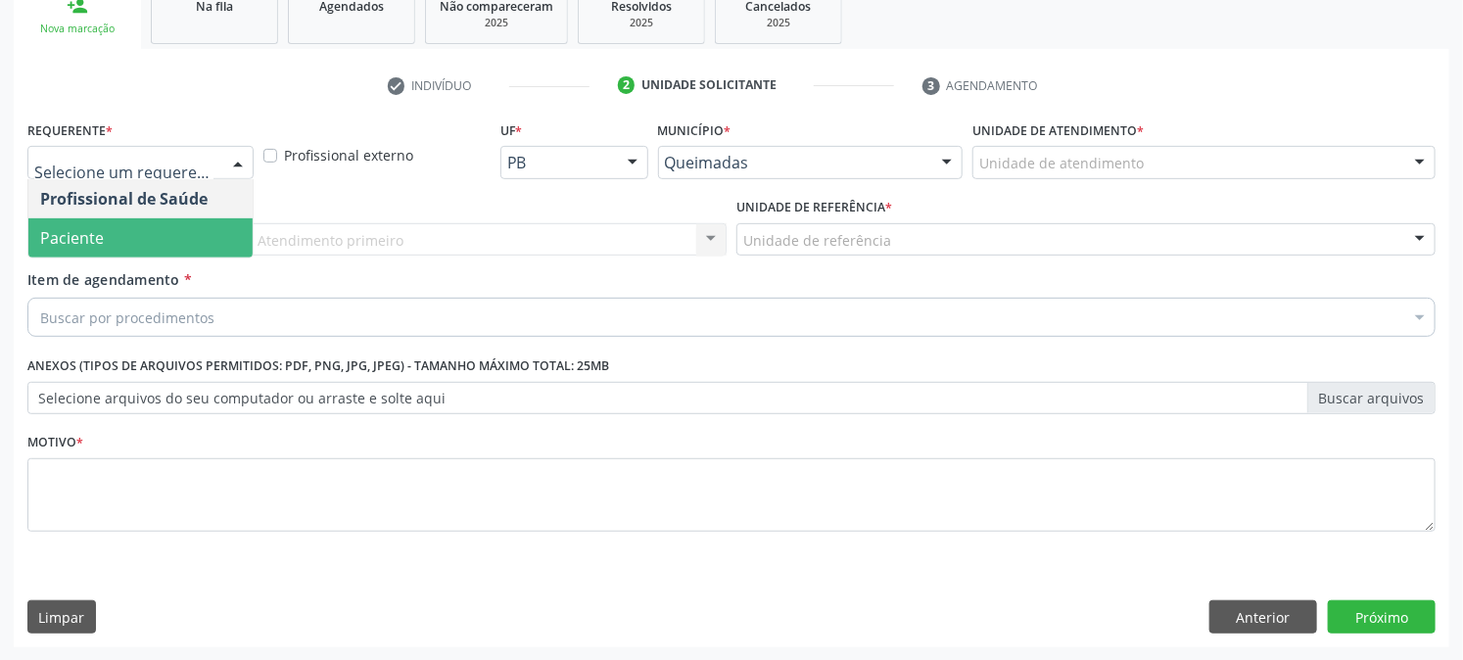
click at [124, 241] on span "Paciente" at bounding box center [140, 237] width 224 height 39
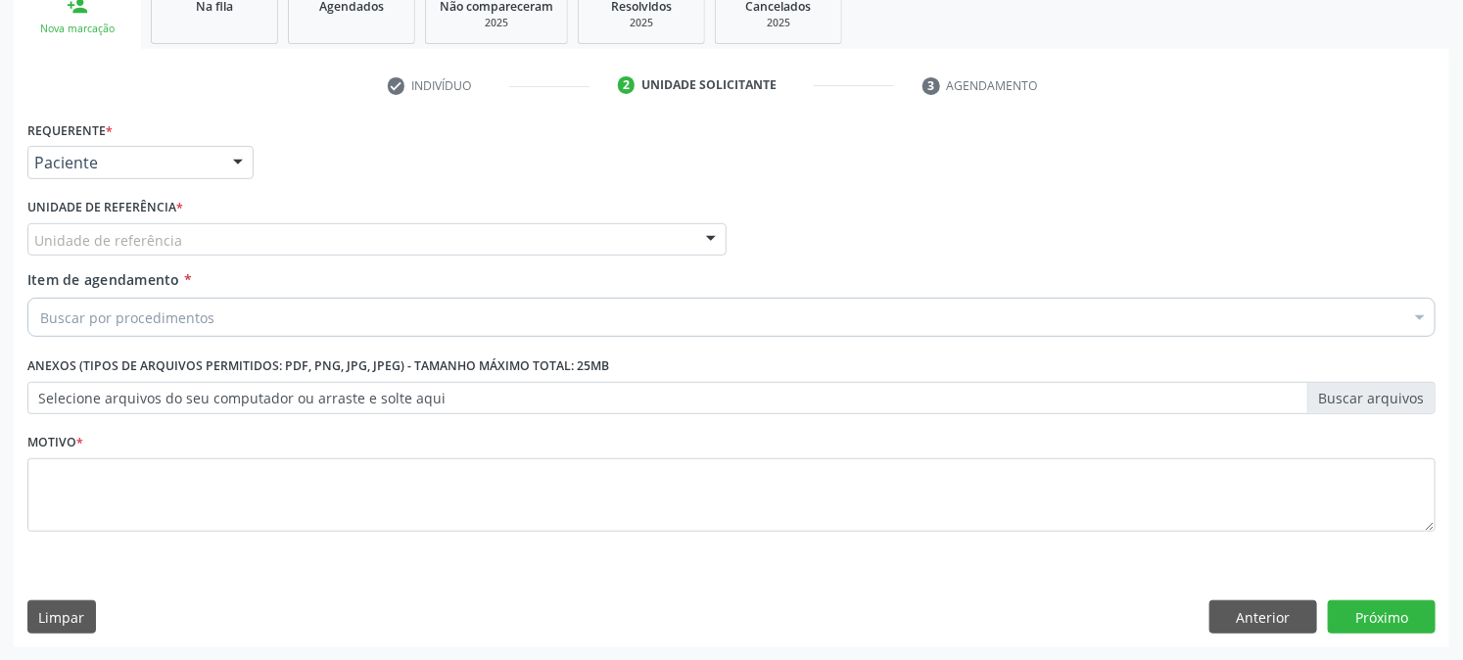
click at [138, 226] on div "Unidade de referência" at bounding box center [376, 239] width 699 height 33
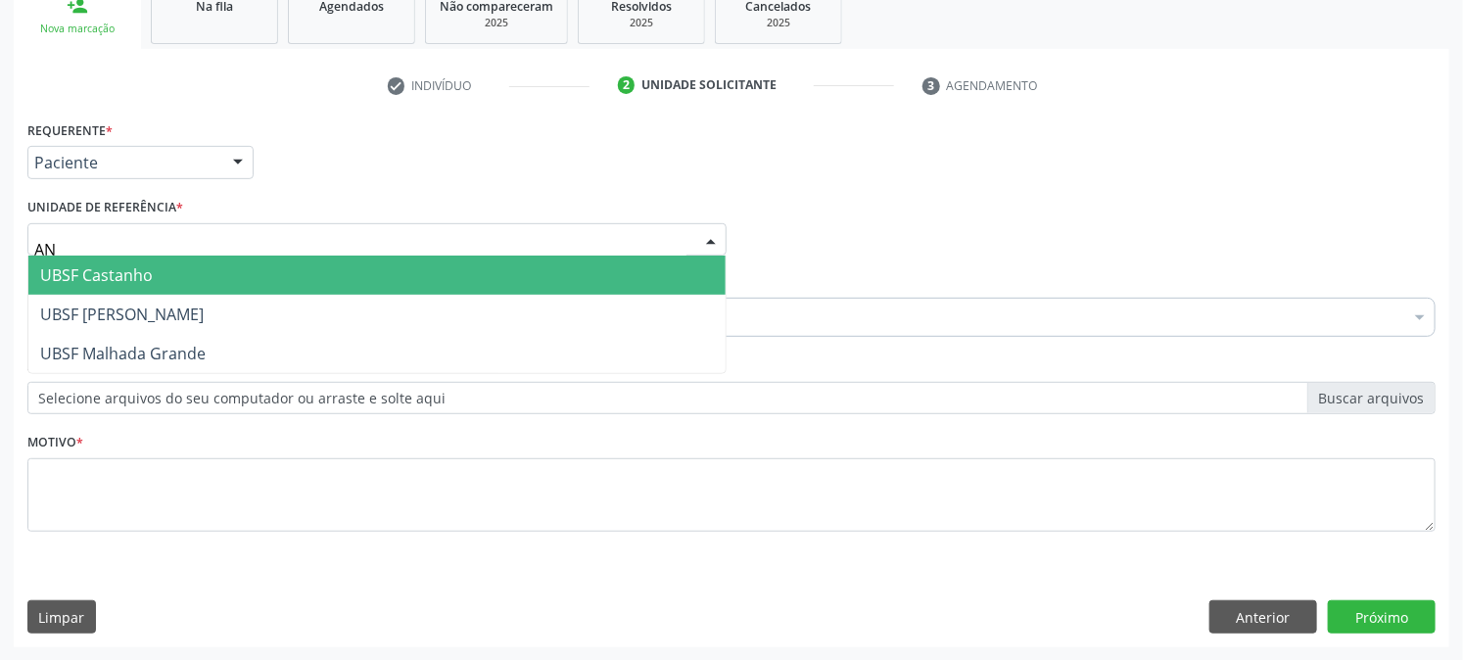
type input "ANI"
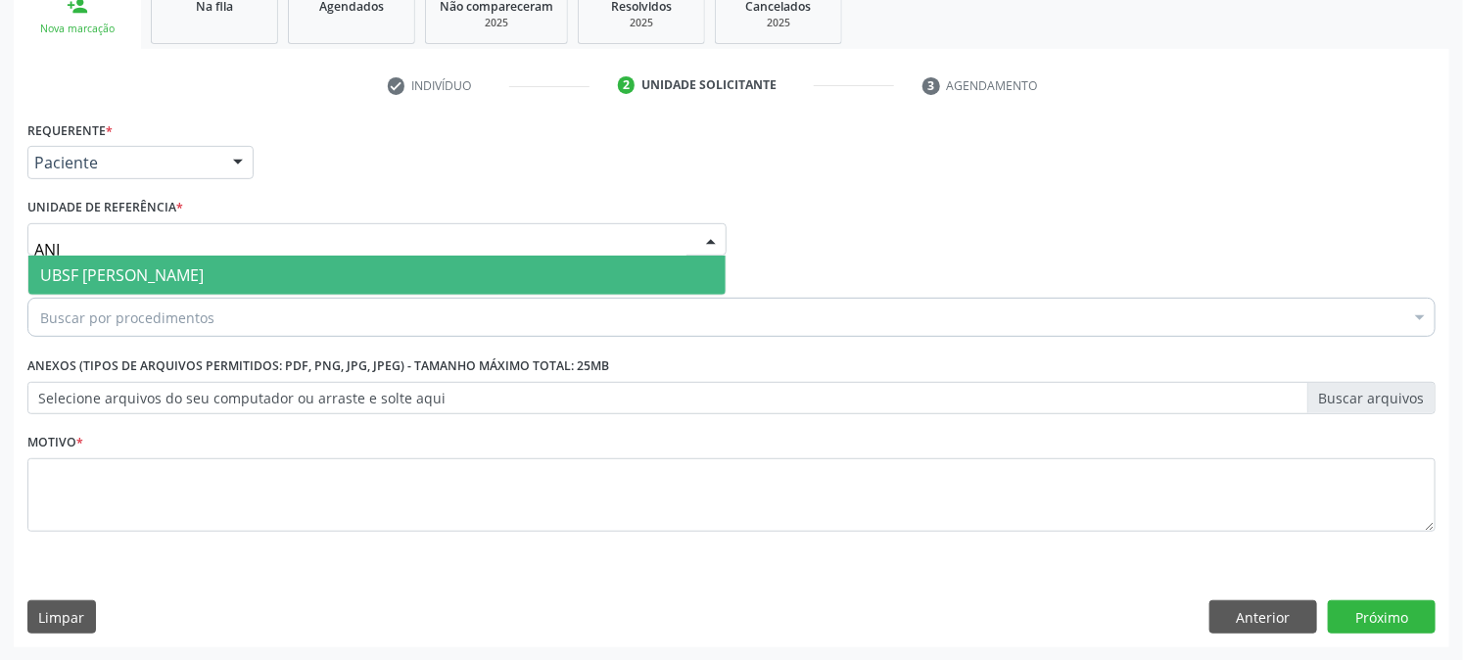
click at [138, 266] on span "UBSF [PERSON_NAME]" at bounding box center [122, 275] width 164 height 22
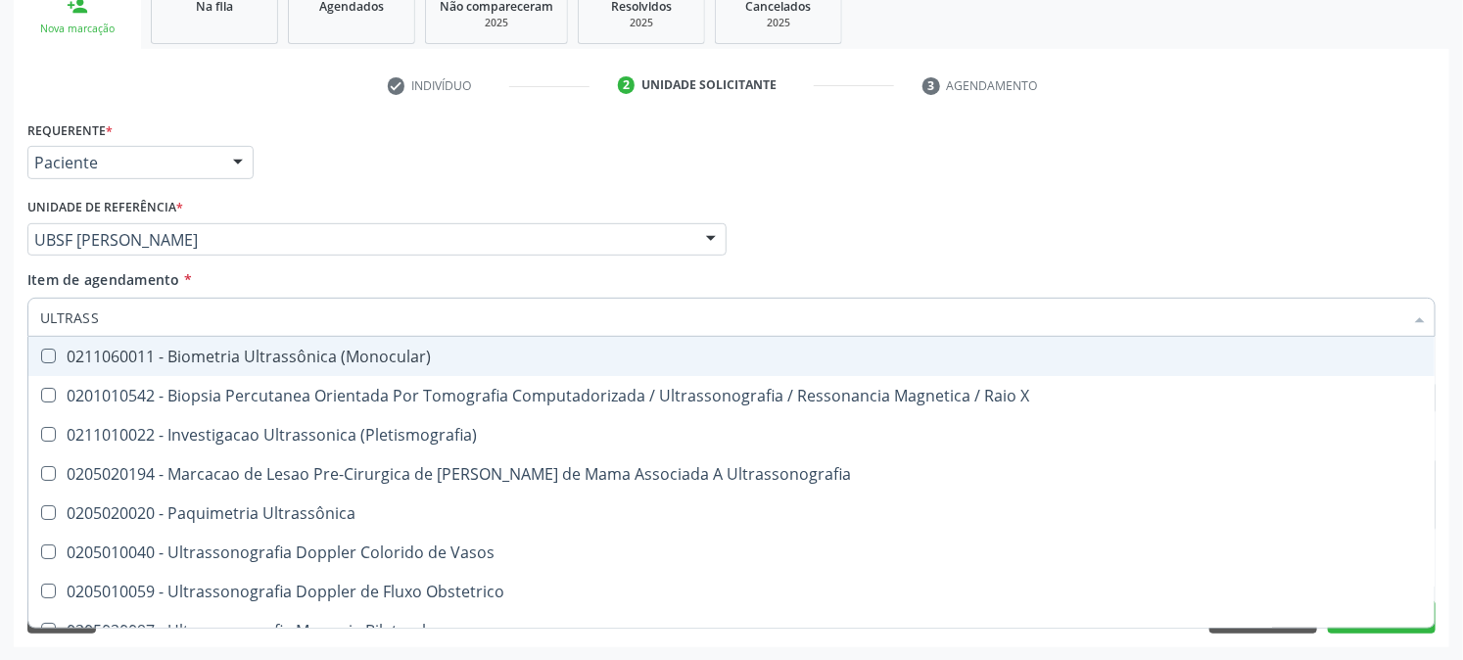
type input "ULTRASSO"
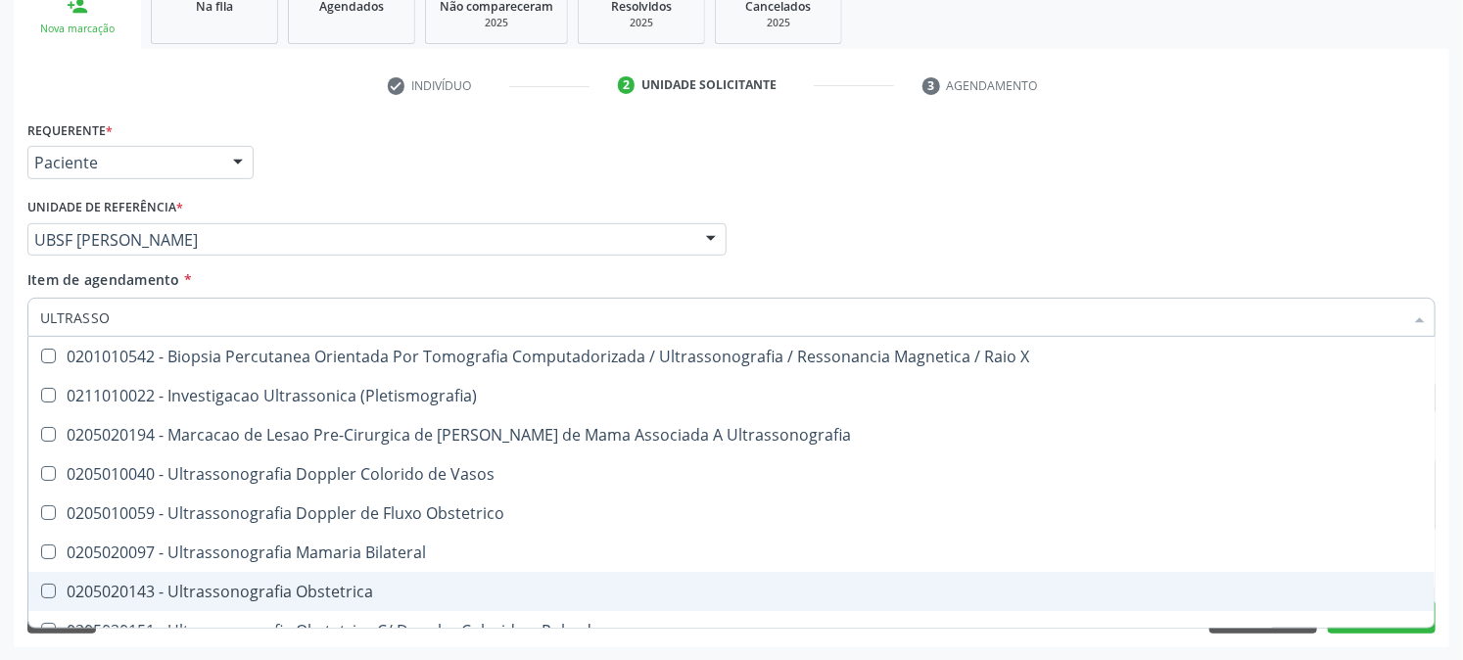
click at [196, 584] on div "0205020143 - Ultrassonografia Obstetrica" at bounding box center [731, 592] width 1383 height 16
checkbox Obstetrica "true"
click at [0, 530] on div "Acompanhamento Acompanhe a situação das marcações correntes e finalizadas Relat…" at bounding box center [731, 229] width 1463 height 863
checkbox \(Pletismografia\) "true"
checkbox Obstetrica "false"
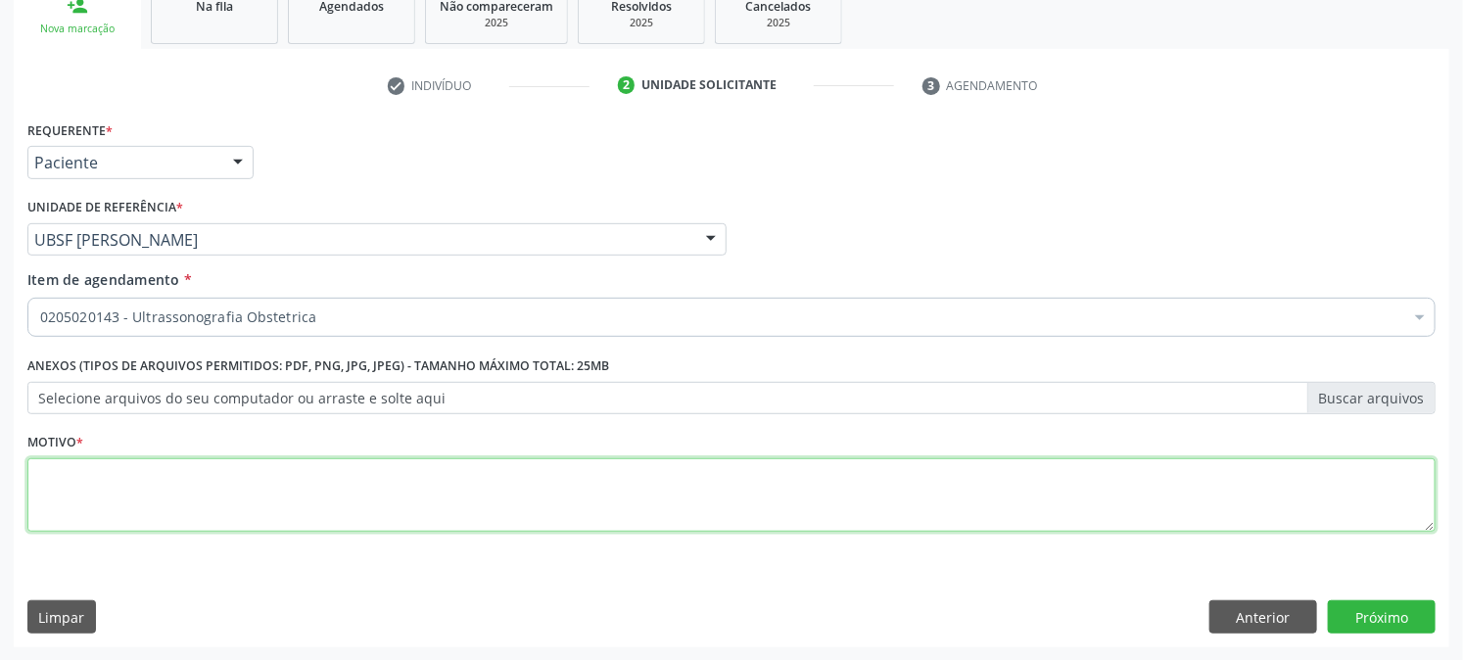
click at [161, 521] on textarea at bounding box center [731, 495] width 1408 height 74
type textarea "PRÉ [DATE]"
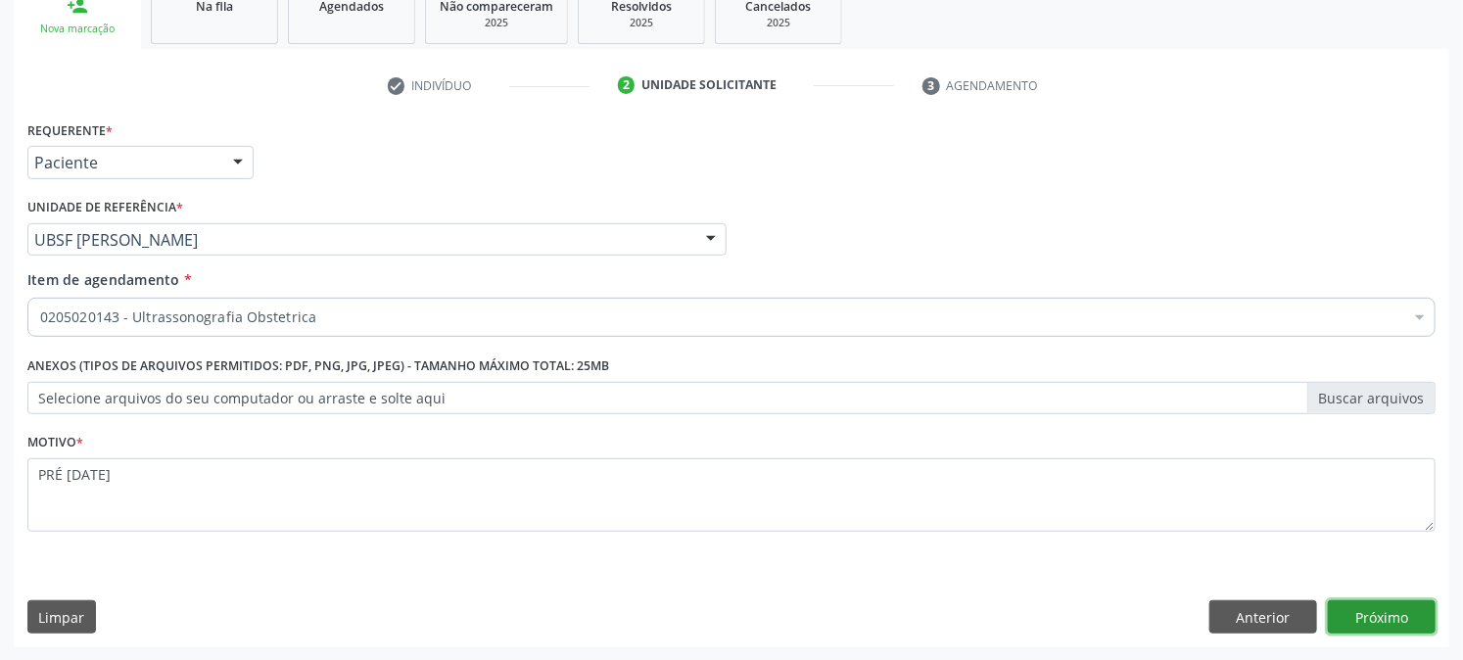
click at [1379, 610] on button "Próximo" at bounding box center [1382, 616] width 108 height 33
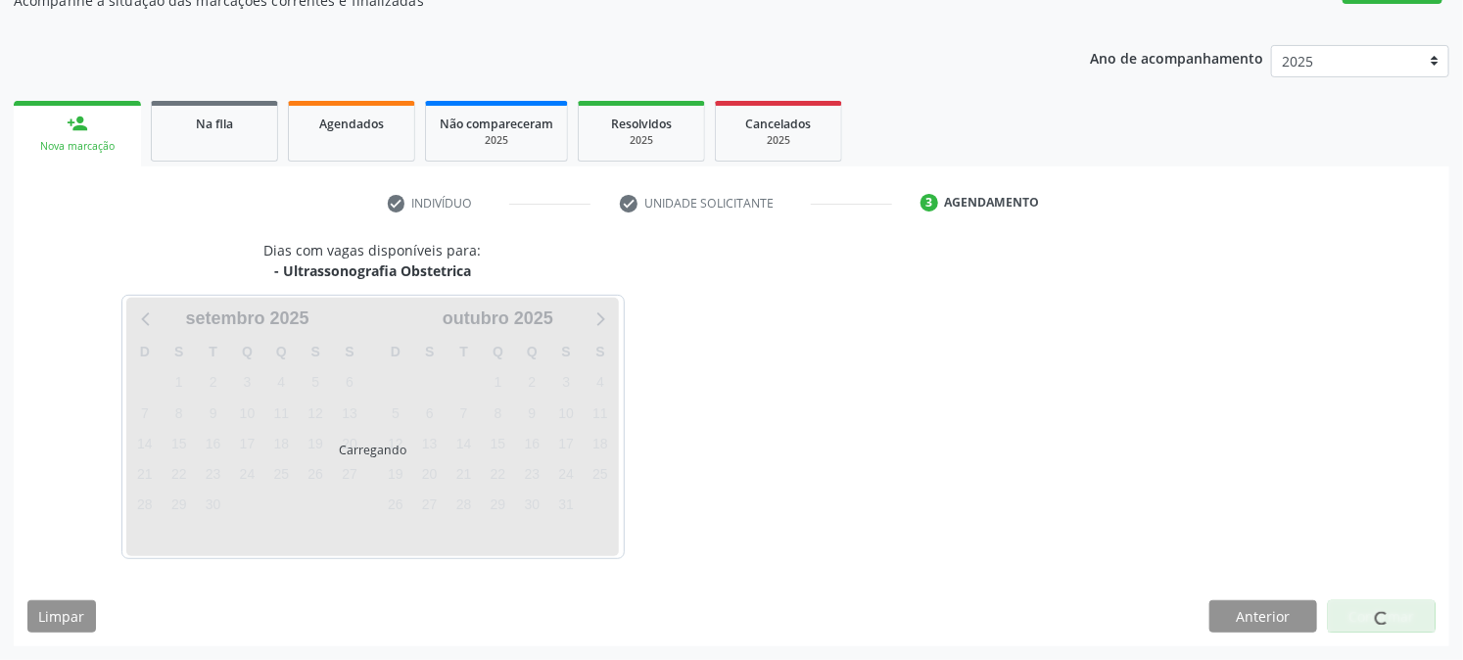
scroll to position [191, 0]
